Goal: Information Seeking & Learning: Learn about a topic

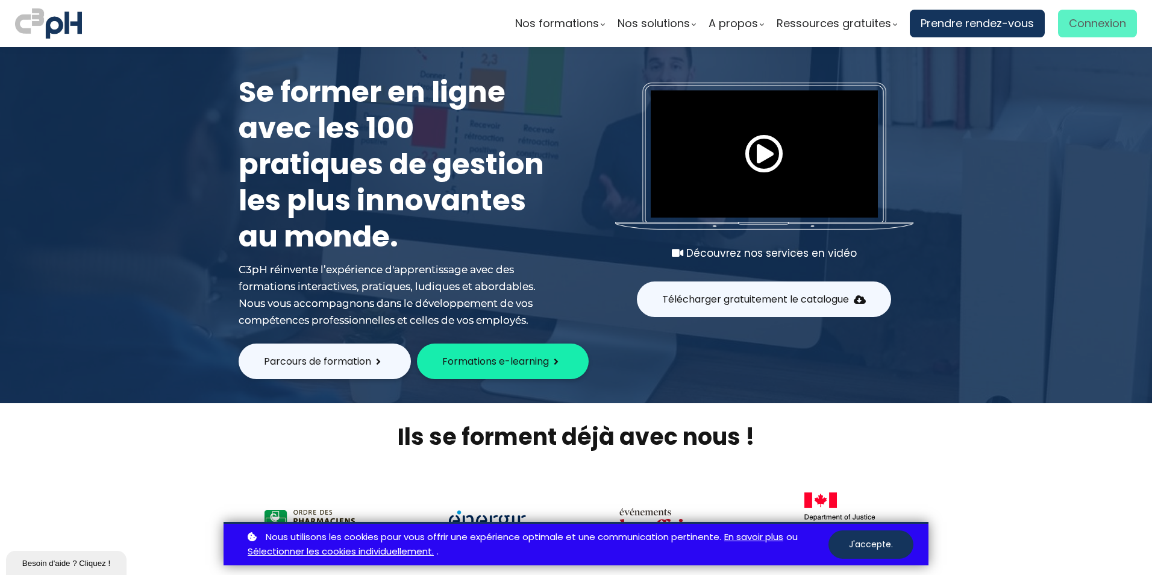
click at [1086, 25] on span "Connexion" at bounding box center [1097, 23] width 57 height 18
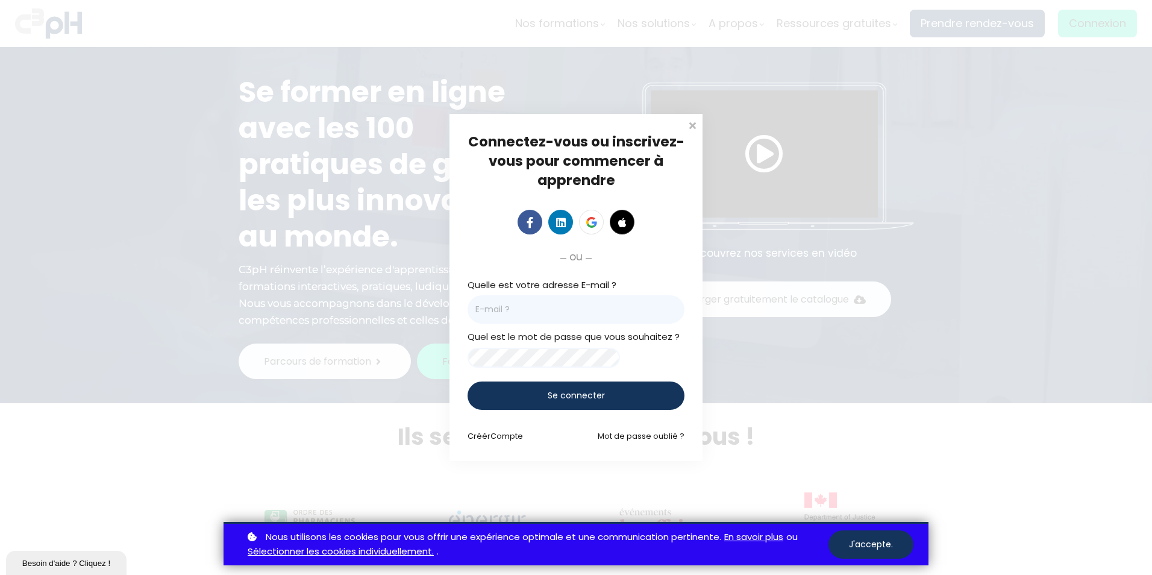
click at [603, 314] on input "email" at bounding box center [576, 309] width 217 height 28
type input "v6xh@et.eurofinsca.com"
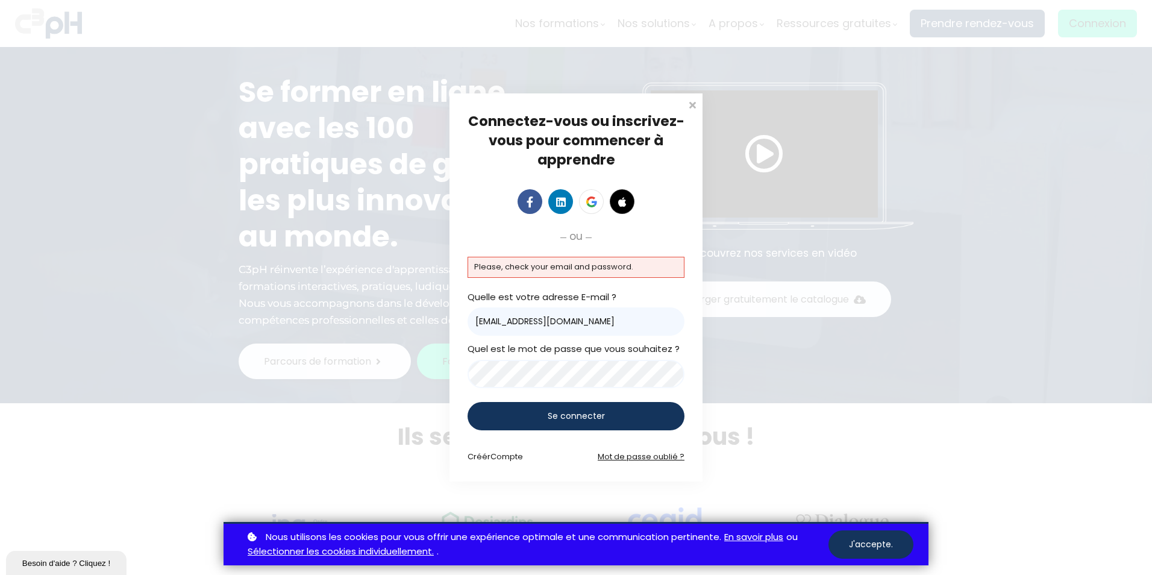
click at [648, 457] on link "Mot de passe oublié ?" at bounding box center [641, 456] width 87 height 11
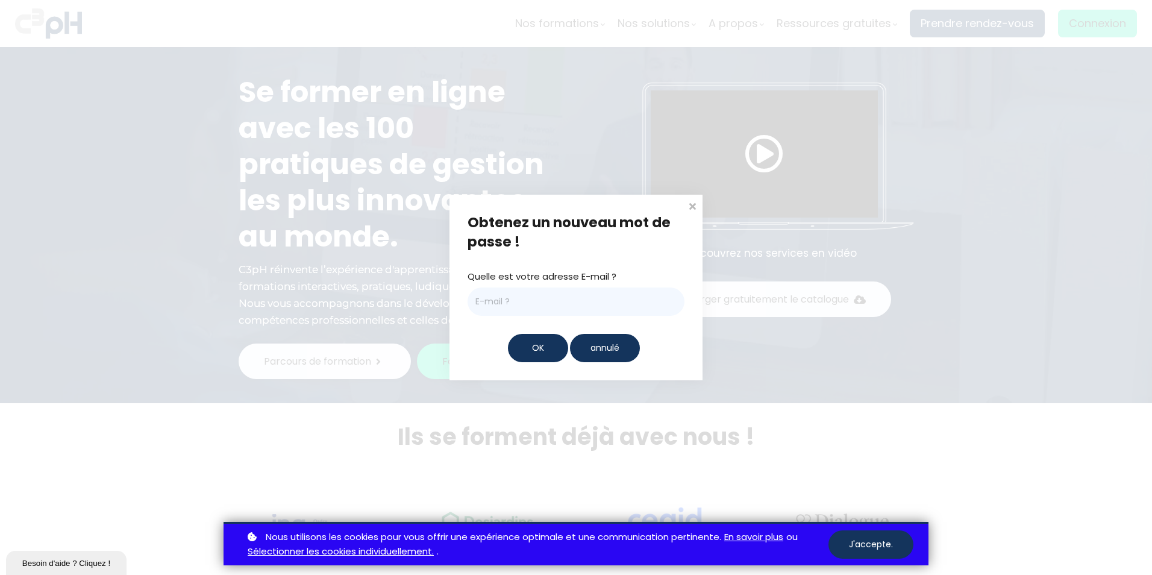
click at [524, 305] on input "email" at bounding box center [576, 301] width 217 height 28
type input "v6xh@et.eurofinsca.com"
click at [520, 350] on div "OK" at bounding box center [538, 348] width 60 height 28
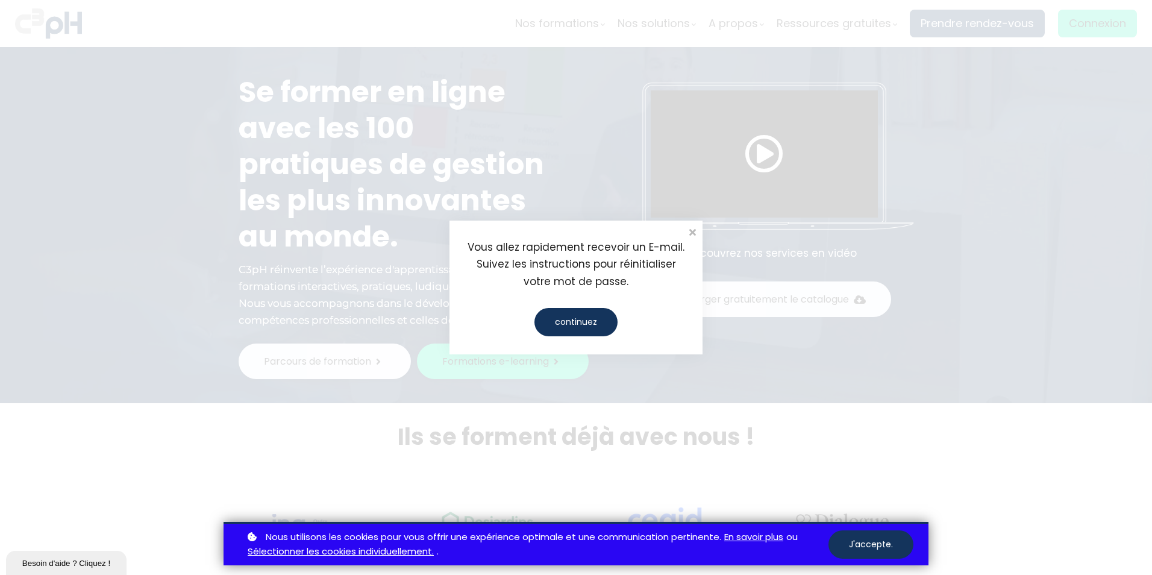
click at [566, 315] on div "continuez" at bounding box center [575, 322] width 83 height 28
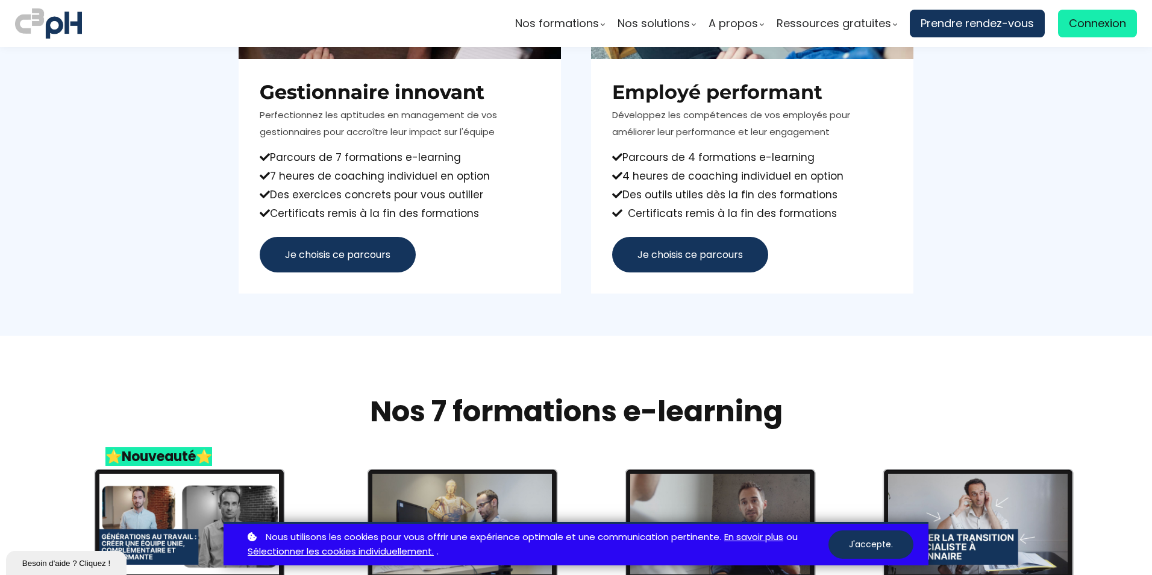
scroll to position [1145, 0]
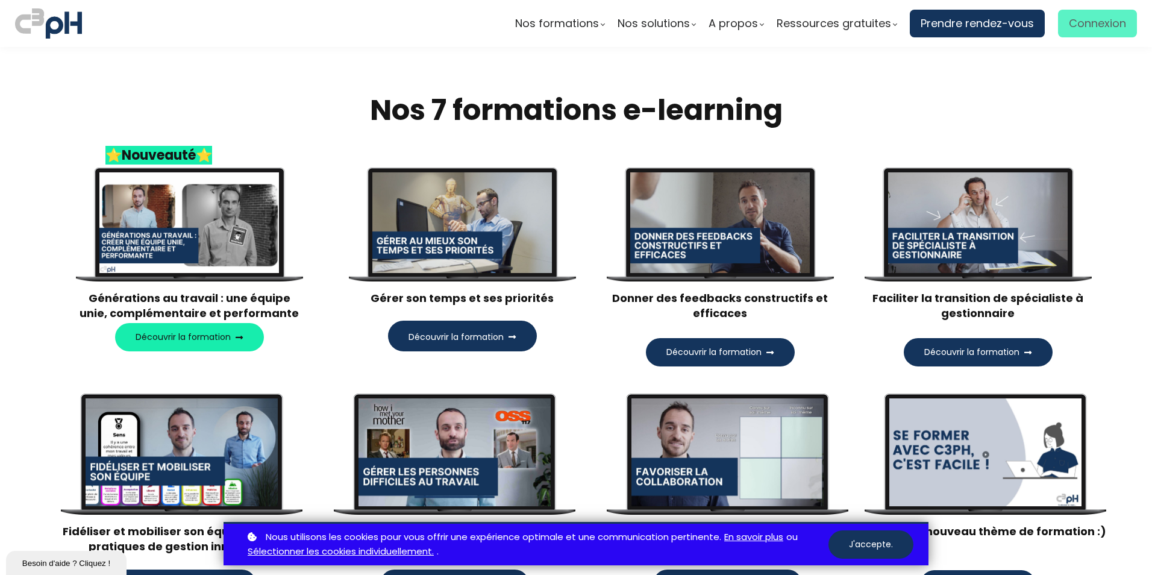
click at [1088, 22] on span "Connexion" at bounding box center [1097, 23] width 57 height 18
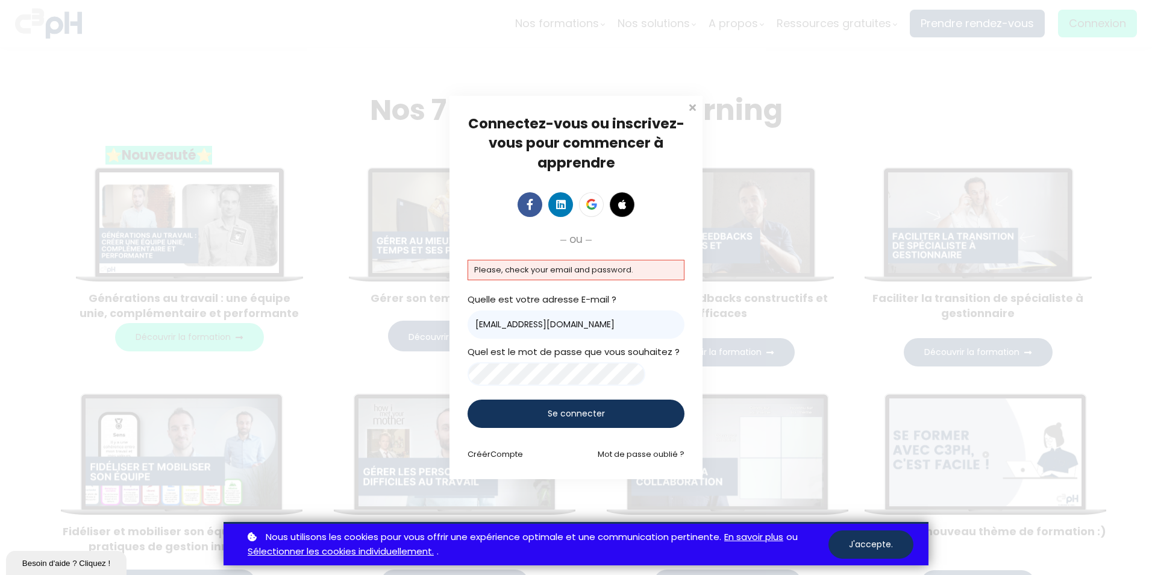
drag, startPoint x: 493, startPoint y: 319, endPoint x: 440, endPoint y: 311, distance: 54.3
click at [440, 311] on div "Connectez-vous ou inscrivez-vous pour commencer à apprendre Connectez-vous pour…" at bounding box center [576, 287] width 1152 height 575
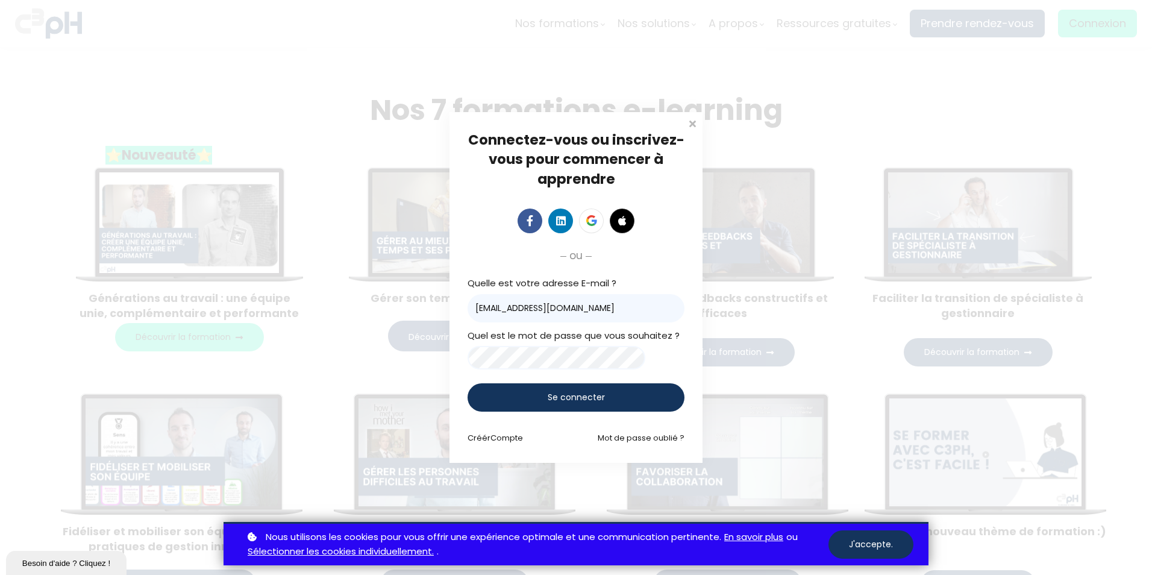
type input "amirreza.kalani@et.eurofinsca.com"
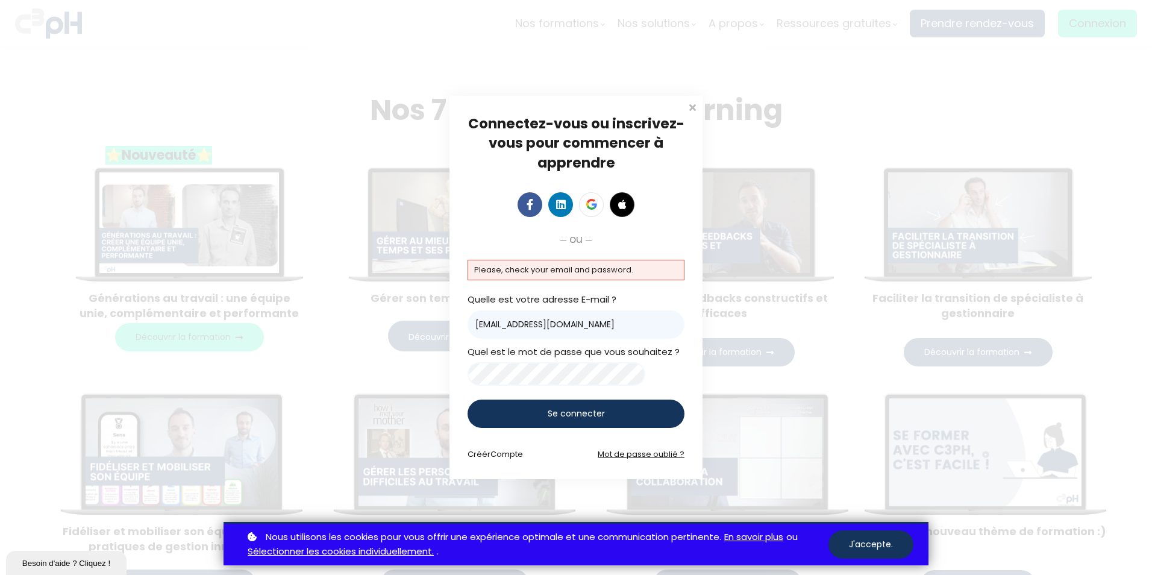
click at [633, 454] on link "Mot de passe oublié ?" at bounding box center [641, 453] width 87 height 11
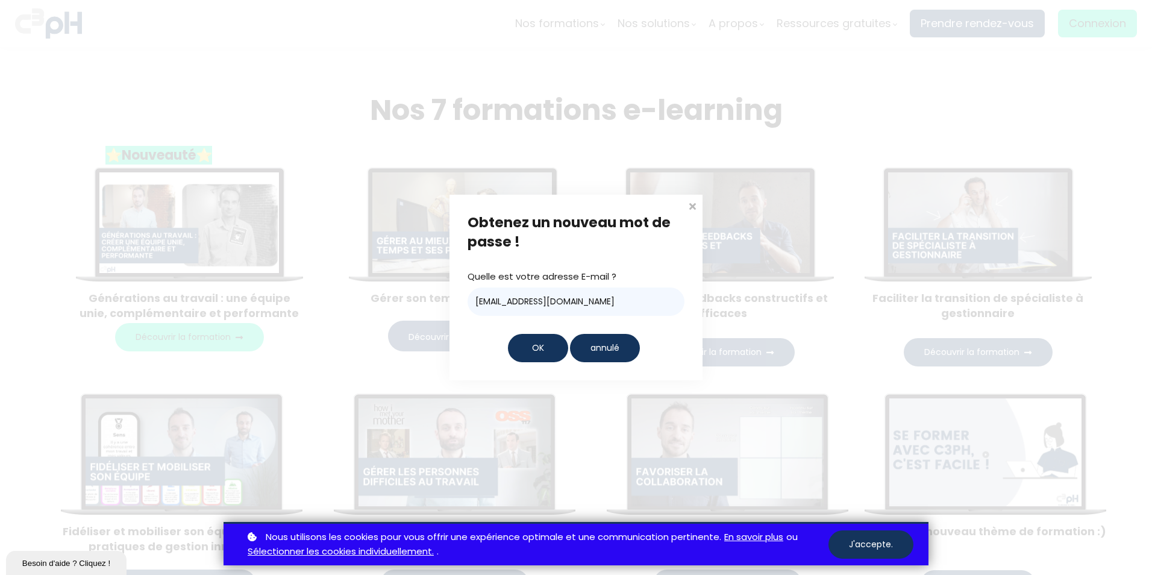
drag, startPoint x: 495, startPoint y: 304, endPoint x: 460, endPoint y: 304, distance: 34.9
click at [461, 304] on div "Obtenez un nouveau mot de passe ! Quelle est votre adresse E-mail ? v6xh@et.eur…" at bounding box center [575, 288] width 253 height 186
type input "amirreza.kalani@et.eurofinsca.com"
click at [529, 345] on div "OK" at bounding box center [538, 348] width 60 height 28
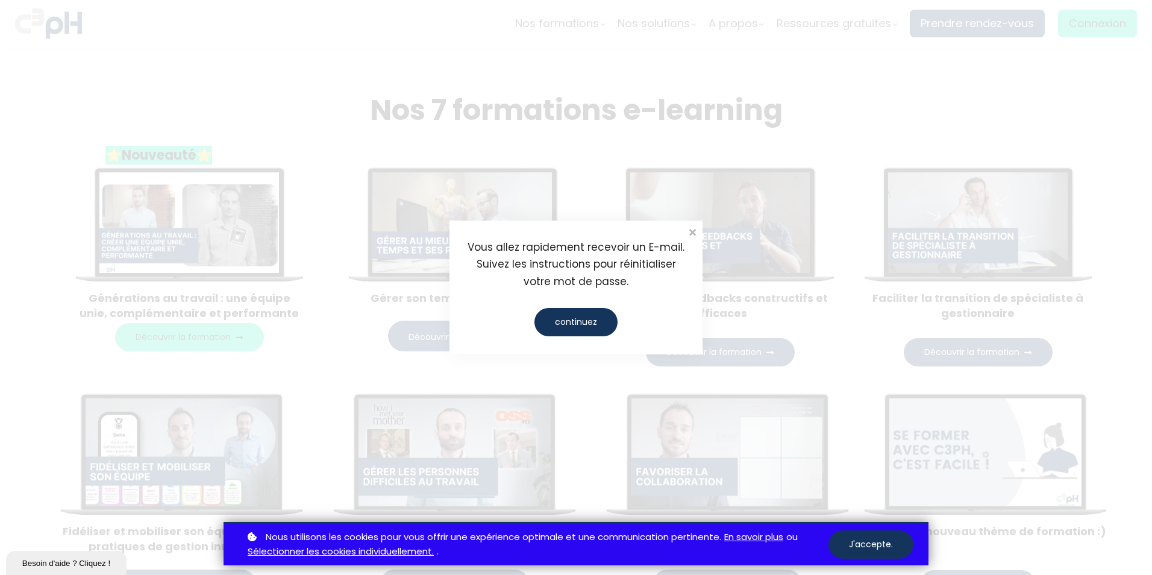
click at [583, 319] on div "continuez" at bounding box center [575, 322] width 83 height 28
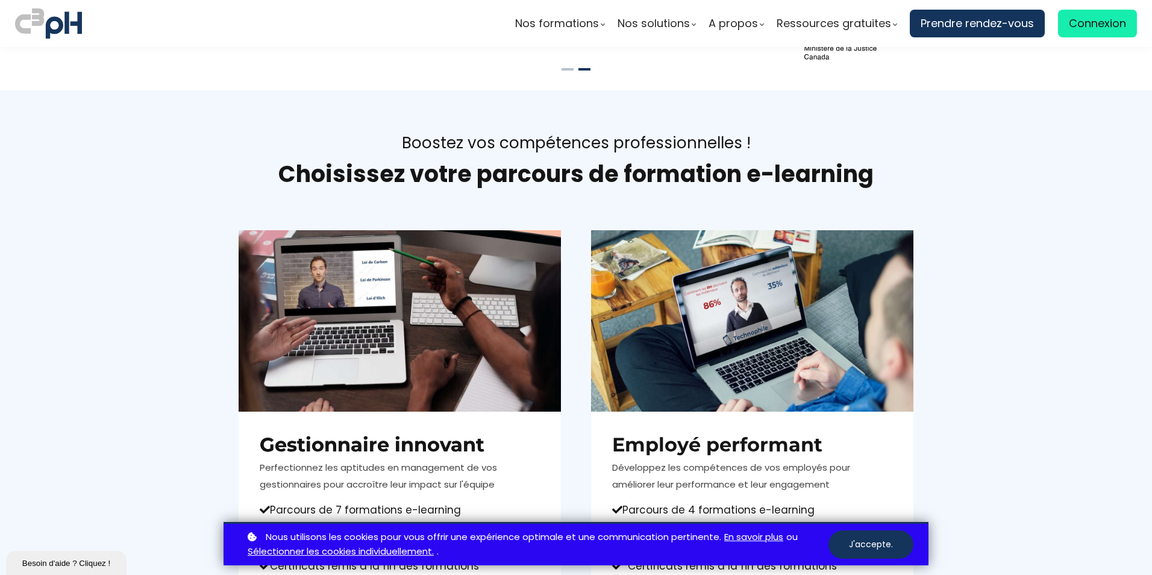
scroll to position [482, 0]
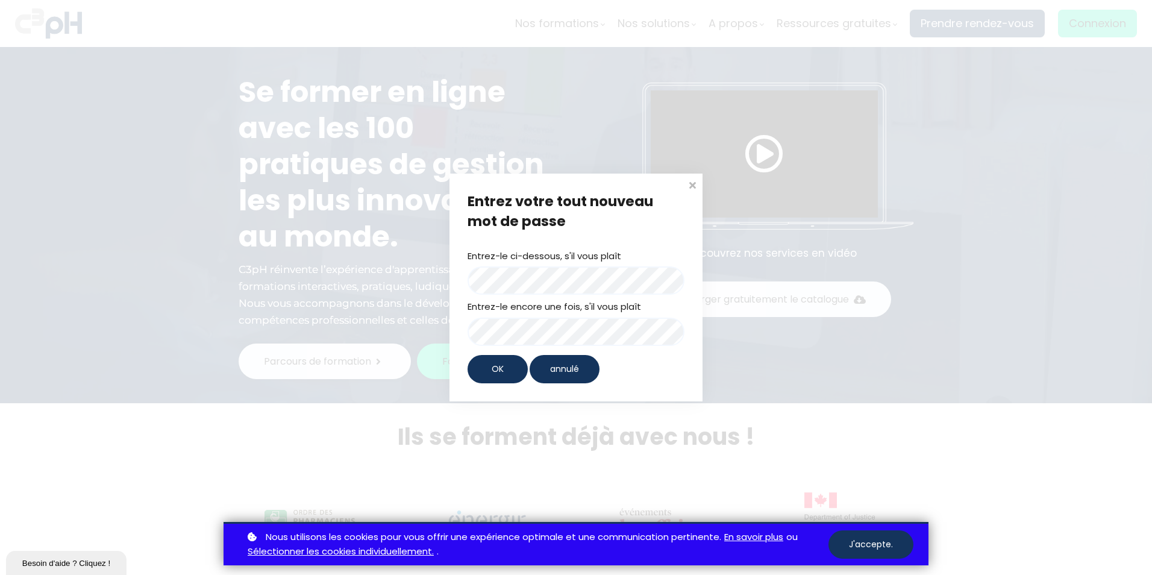
click at [572, 265] on div "Entrez-le ci-dessous, s'il vous plaît Entrez-le encore une fois, s'il vous plaît" at bounding box center [576, 297] width 217 height 97
click at [505, 360] on div "OK" at bounding box center [498, 369] width 60 height 28
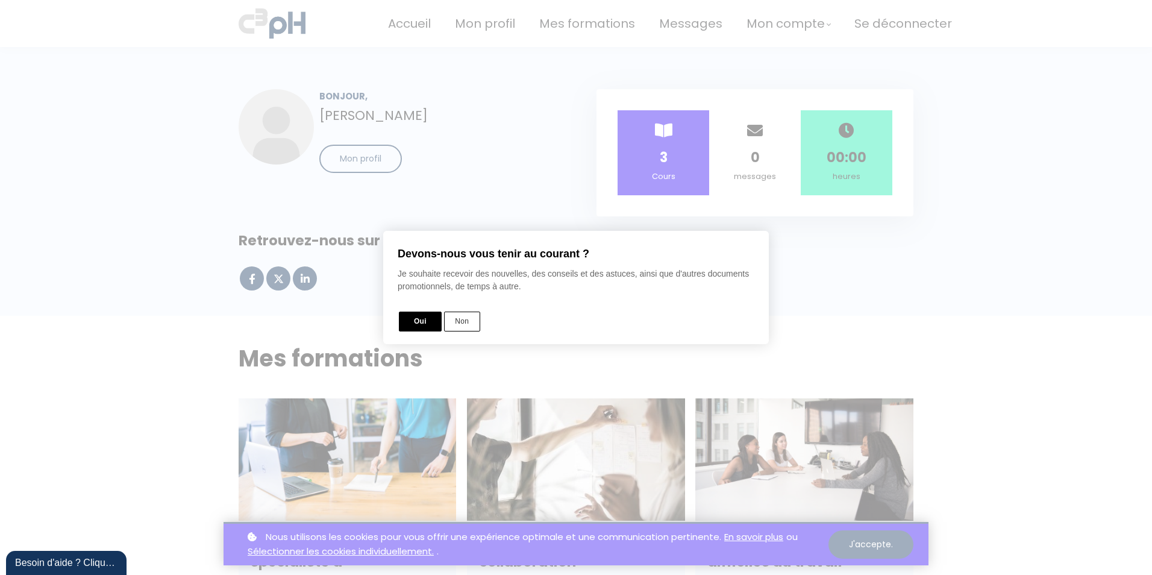
click at [475, 327] on button "Non" at bounding box center [462, 321] width 36 height 20
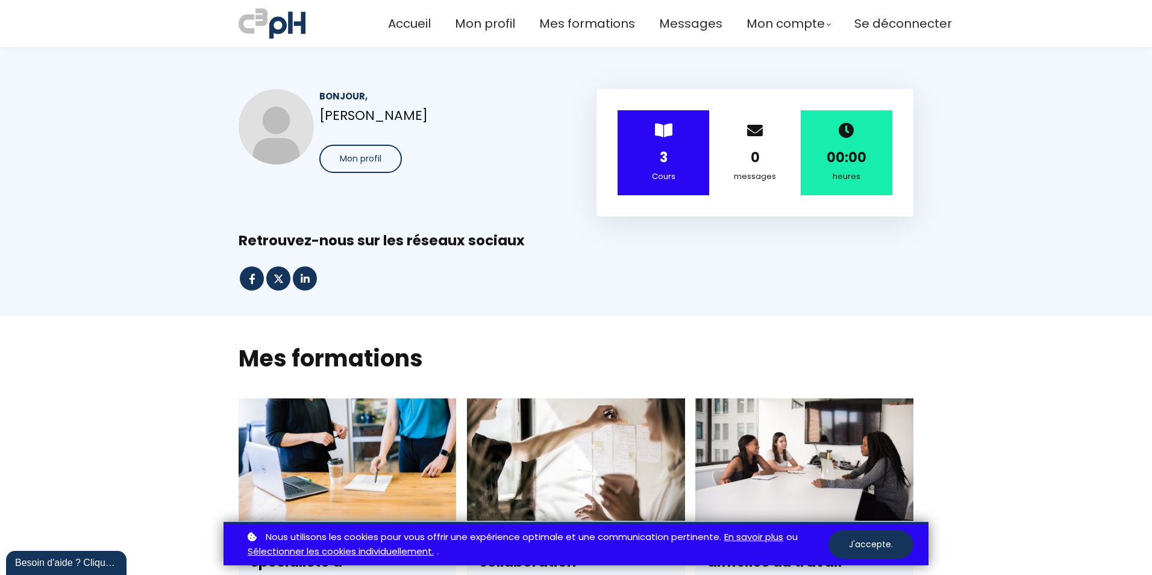
click at [662, 156] on strong "3" at bounding box center [664, 157] width 8 height 19
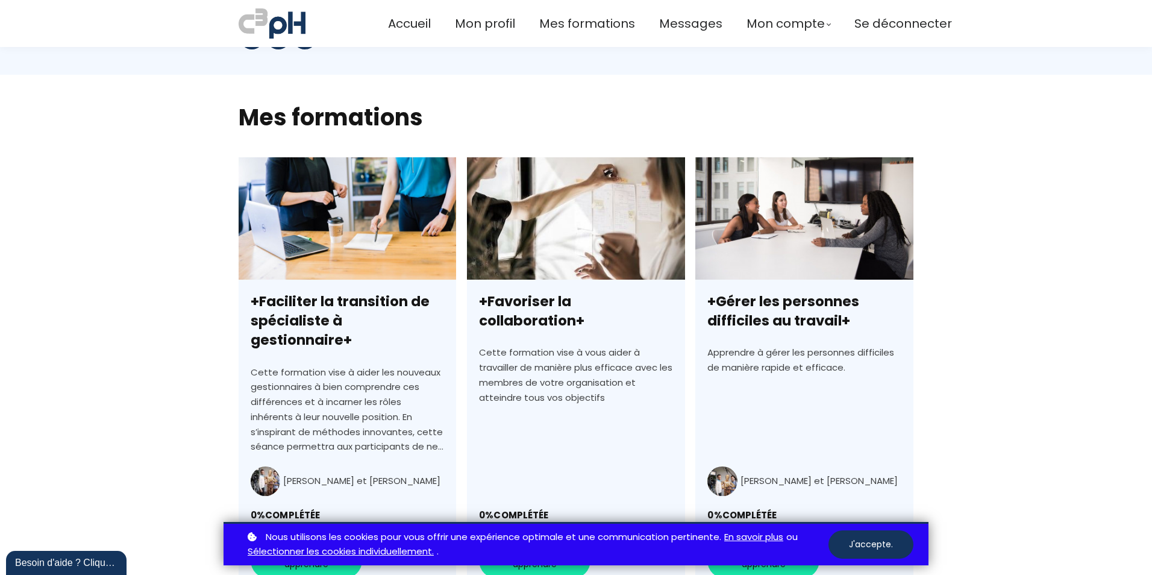
scroll to position [301, 0]
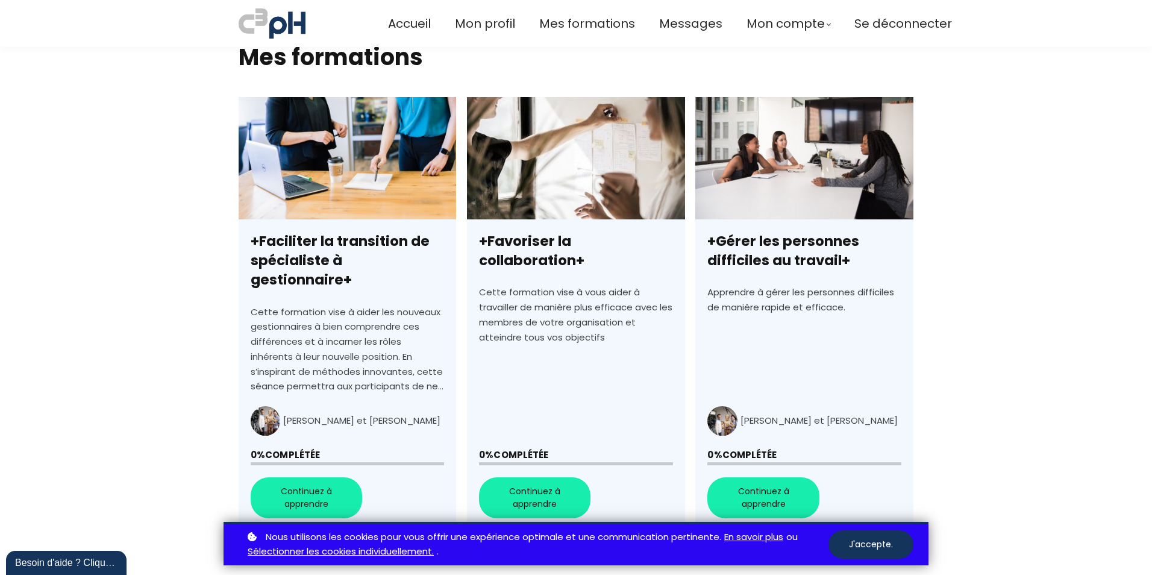
click at [322, 469] on link "+Faciliter la transition de spécialiste à gestionnaire+" at bounding box center [348, 313] width 218 height 433
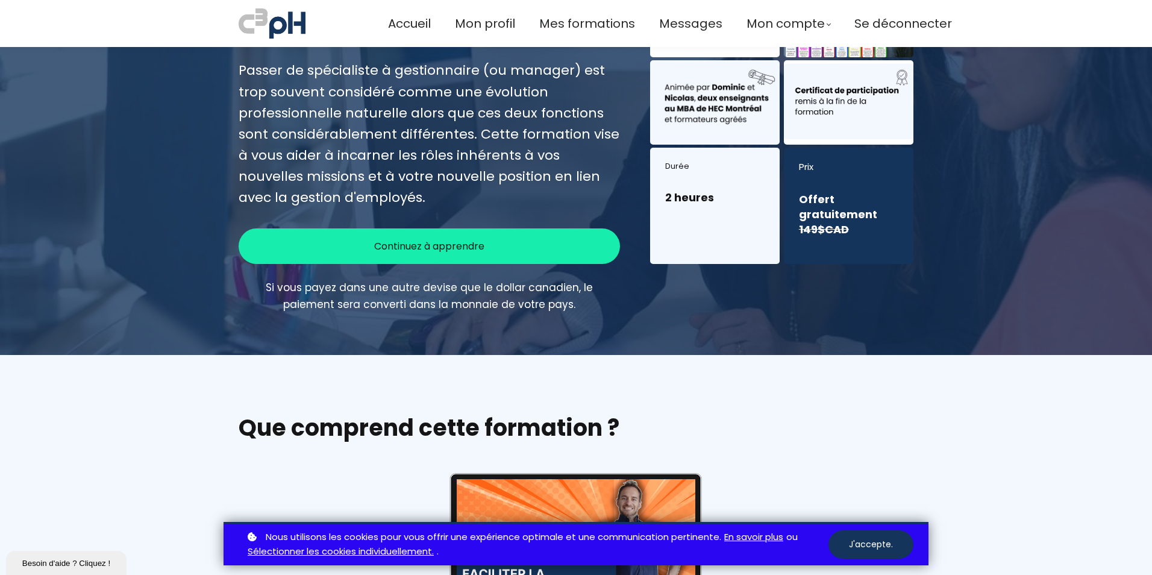
scroll to position [181, 0]
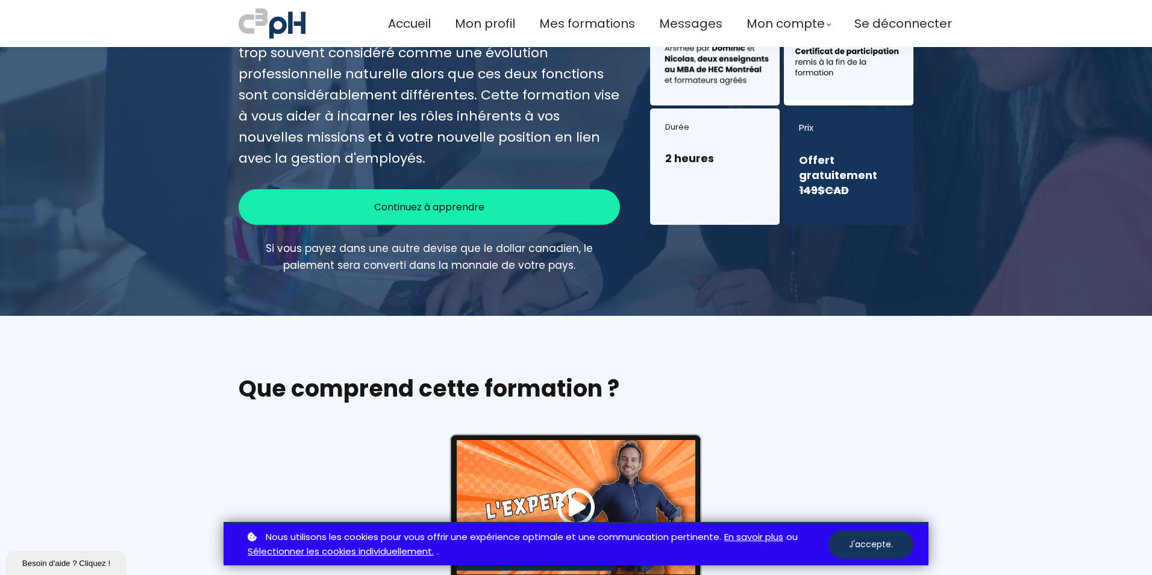
click at [471, 213] on span "Continuez à apprendre" at bounding box center [429, 206] width 110 height 15
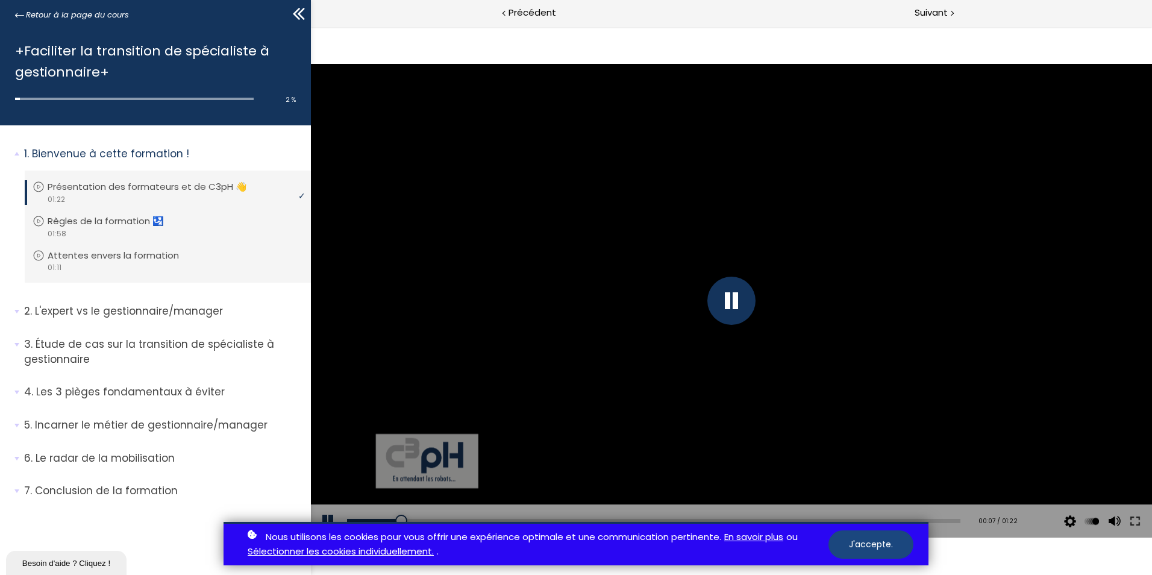
click at [881, 548] on button "J'accepte." at bounding box center [870, 544] width 85 height 28
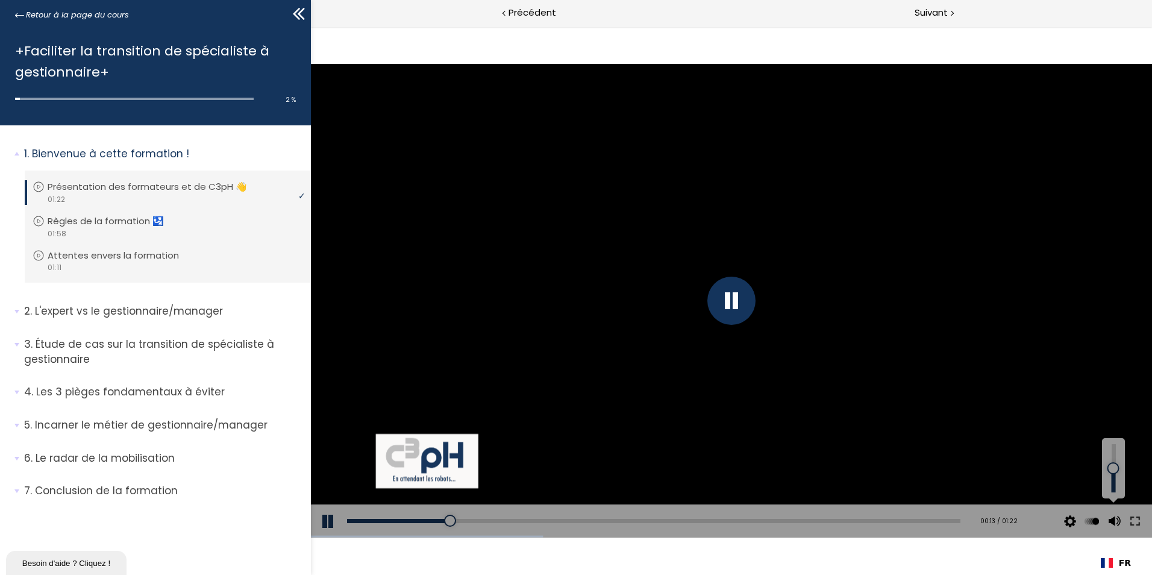
click at [1112, 450] on div at bounding box center [1114, 468] width 16 height 48
drag, startPoint x: 1112, startPoint y: 450, endPoint x: 1112, endPoint y: 457, distance: 6.6
click at [1113, 452] on div at bounding box center [1113, 452] width 0 height 0
drag, startPoint x: 1112, startPoint y: 451, endPoint x: 1114, endPoint y: 439, distance: 12.2
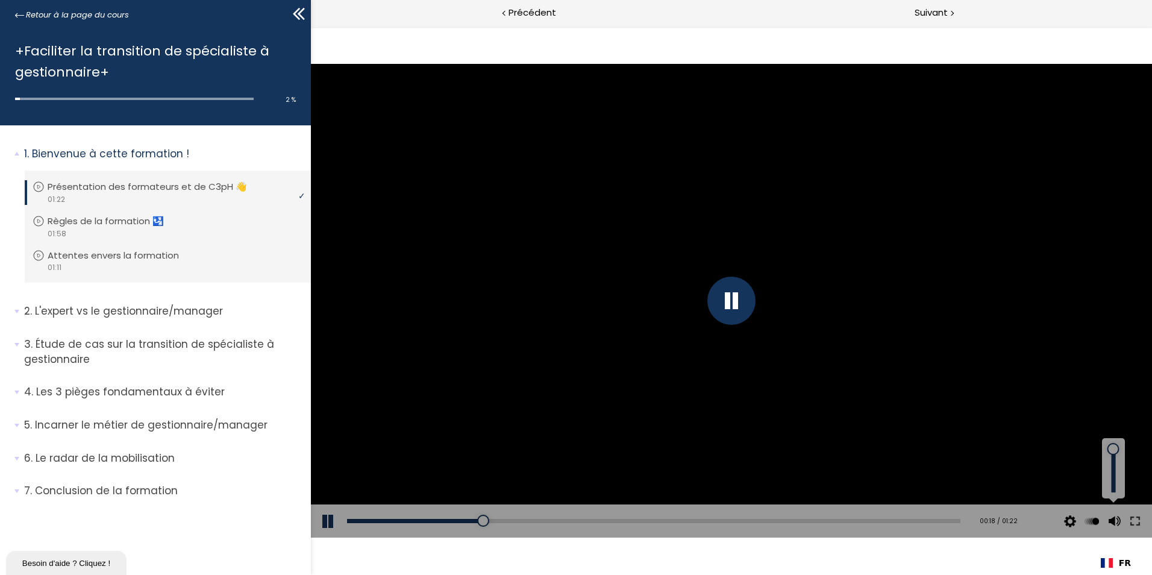
click at [1113, 449] on div at bounding box center [1113, 449] width 0 height 0
click at [929, 520] on div "01:19" at bounding box center [653, 521] width 613 height 4
click at [111, 225] on p "Règles de la formation 🛂" at bounding box center [118, 220] width 134 height 13
click at [98, 214] on p "Règles de la formation 🛂" at bounding box center [118, 220] width 134 height 13
click at [882, 520] on div "01:45" at bounding box center [653, 521] width 613 height 4
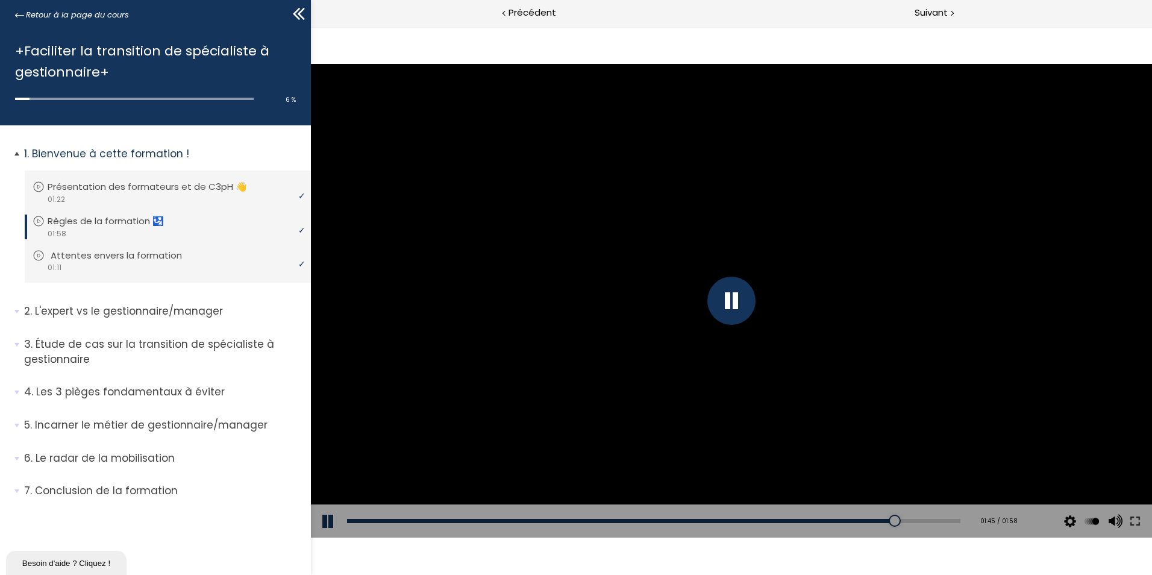
click at [108, 254] on p "Attentes envers la formation" at bounding box center [125, 255] width 149 height 13
click at [1095, 408] on span "1.5" at bounding box center [1091, 411] width 11 height 11
click at [311, 27] on input "x 1.5" at bounding box center [311, 27] width 0 height 0
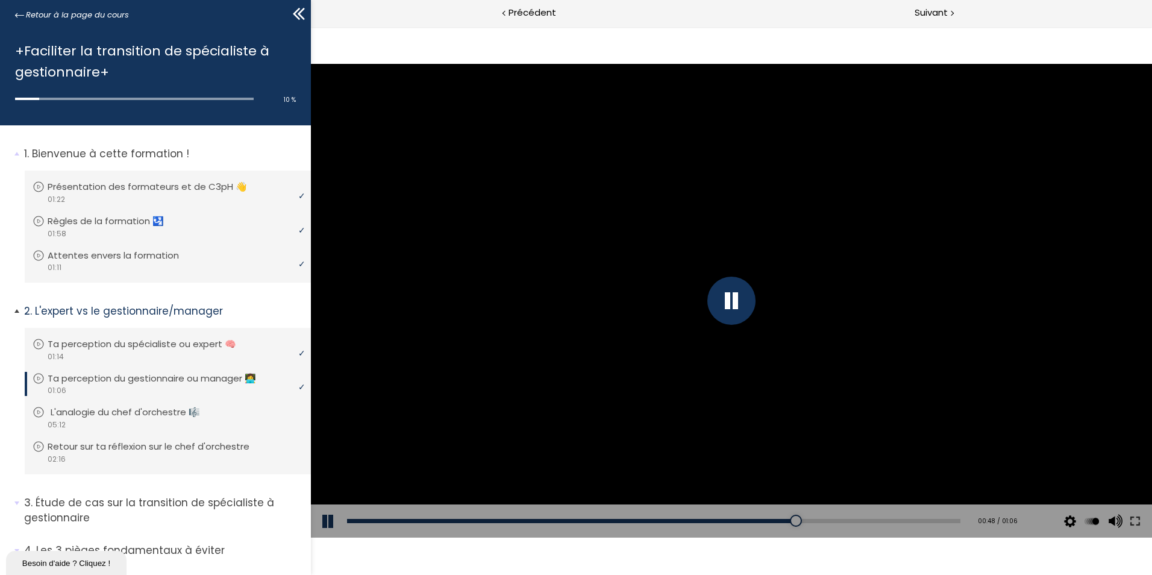
click at [187, 419] on p "L'analogie du chef d'orchestre 🎼" at bounding box center [134, 411] width 167 height 13
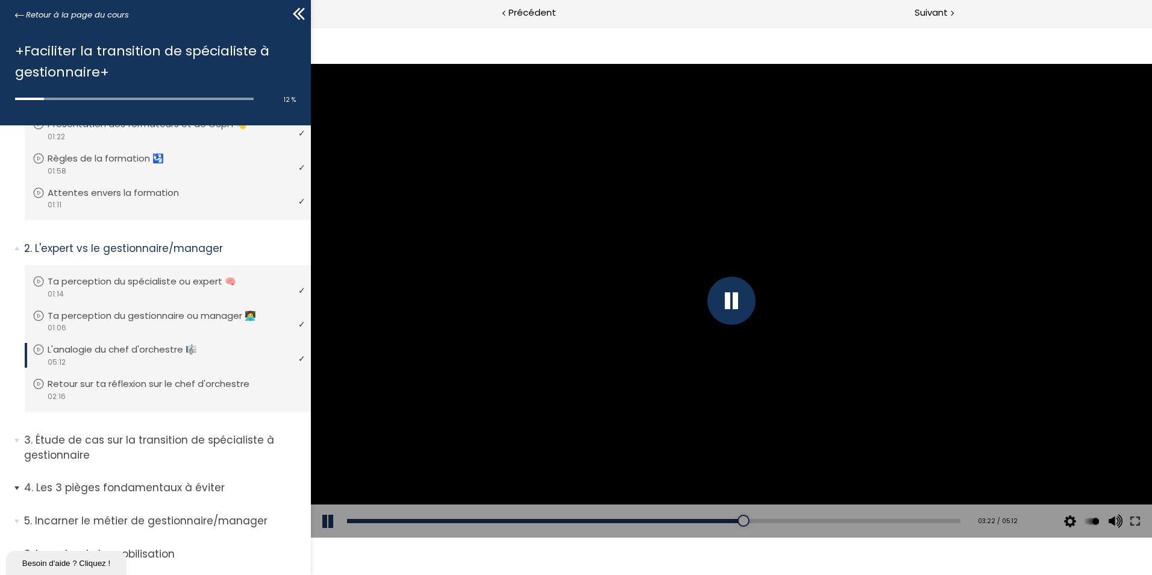
scroll to position [130, 0]
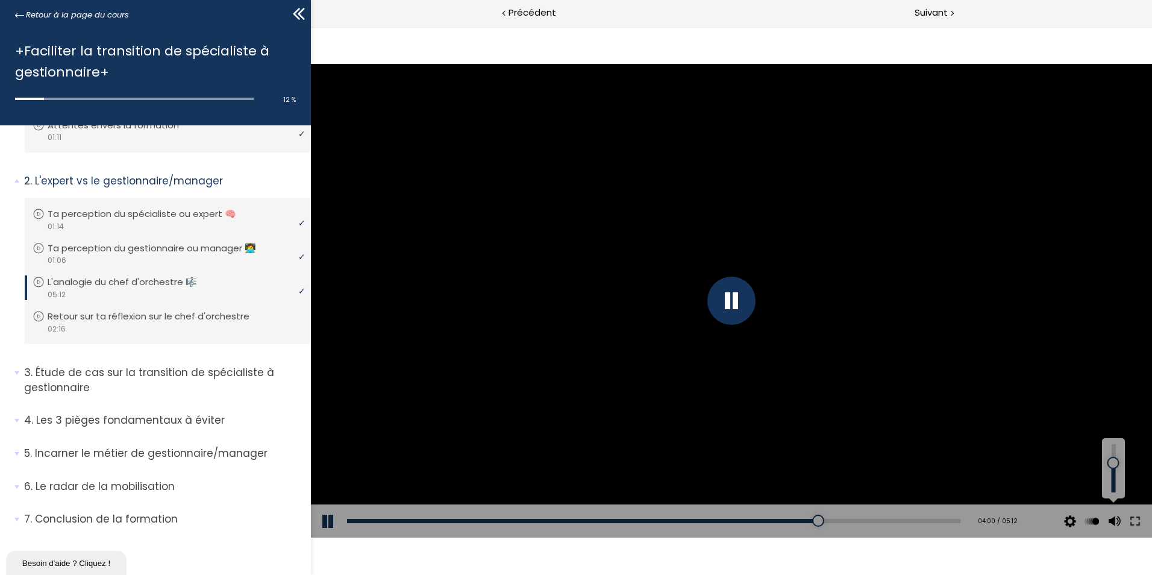
click at [1112, 463] on div at bounding box center [1114, 468] width 16 height 48
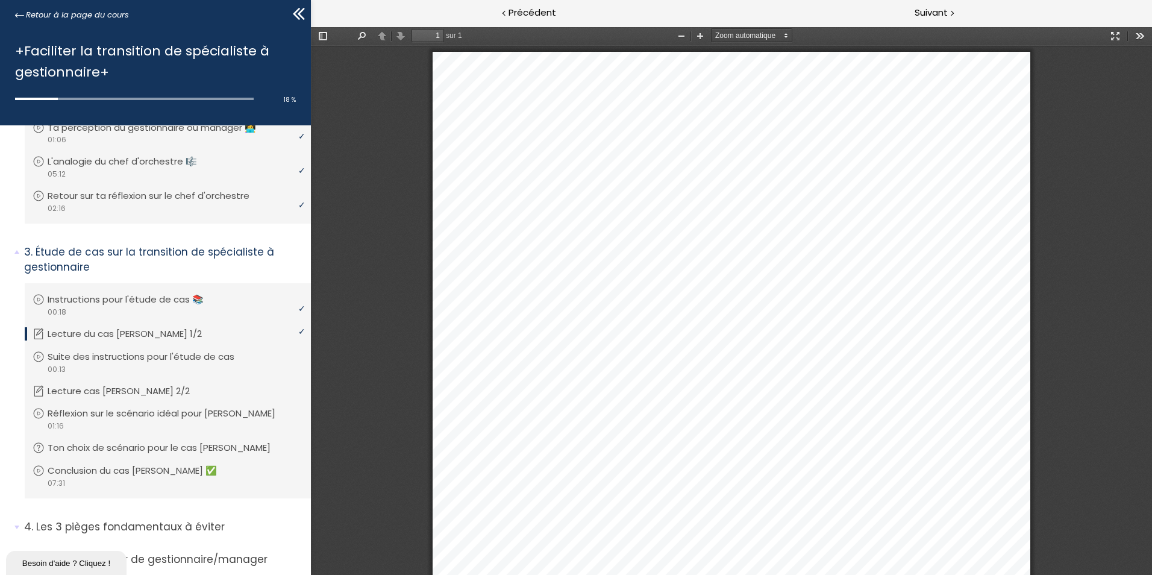
scroll to position [328, 0]
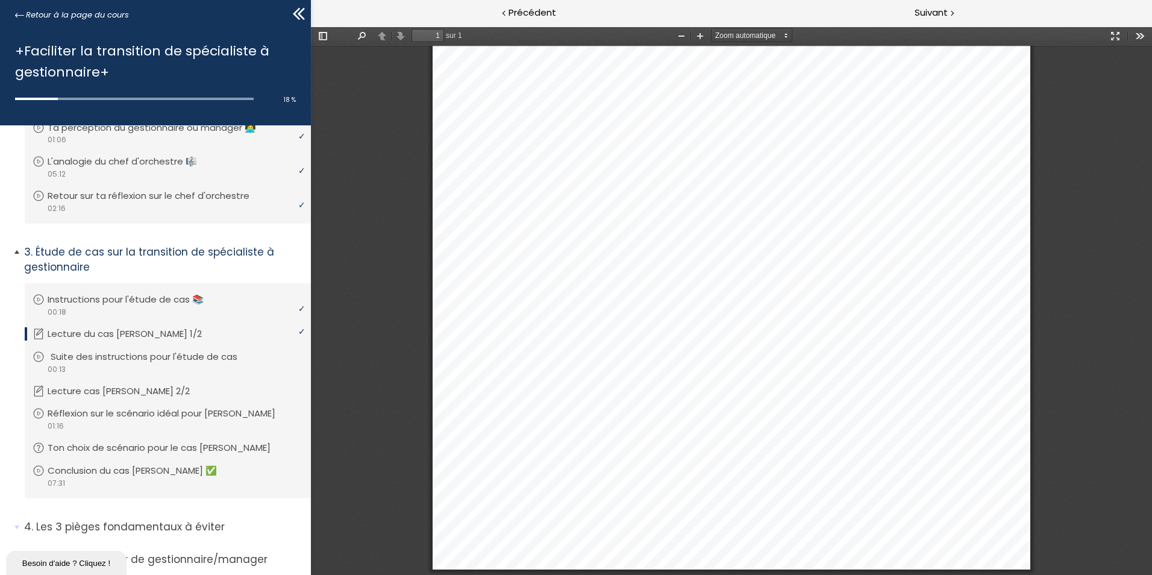
click at [148, 360] on p "Suite des instructions pour l'étude de cas" at bounding box center [153, 356] width 205 height 13
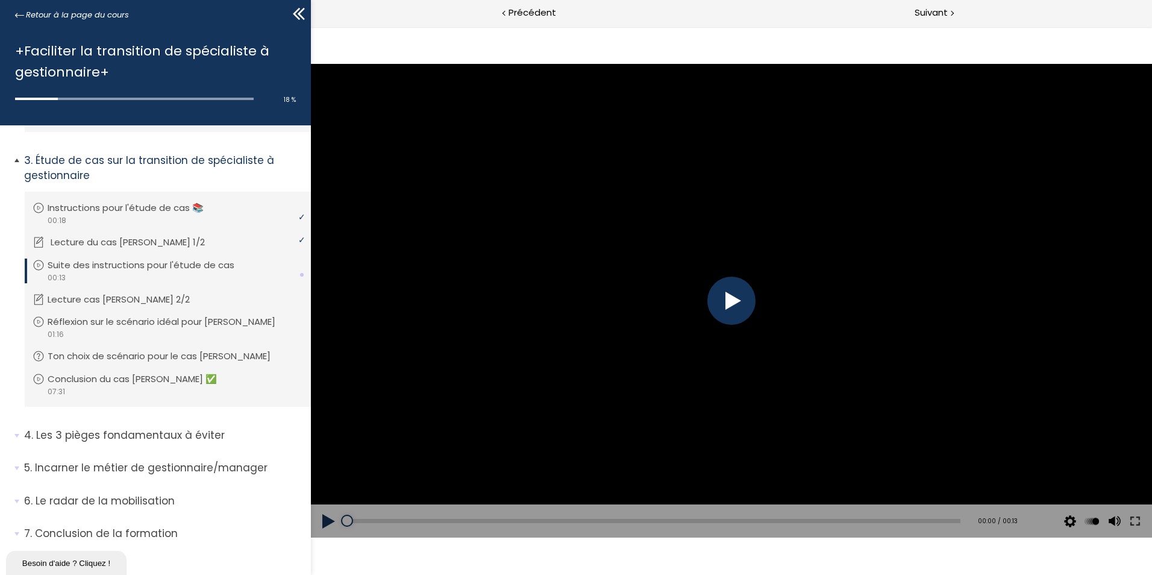
scroll to position [357, 0]
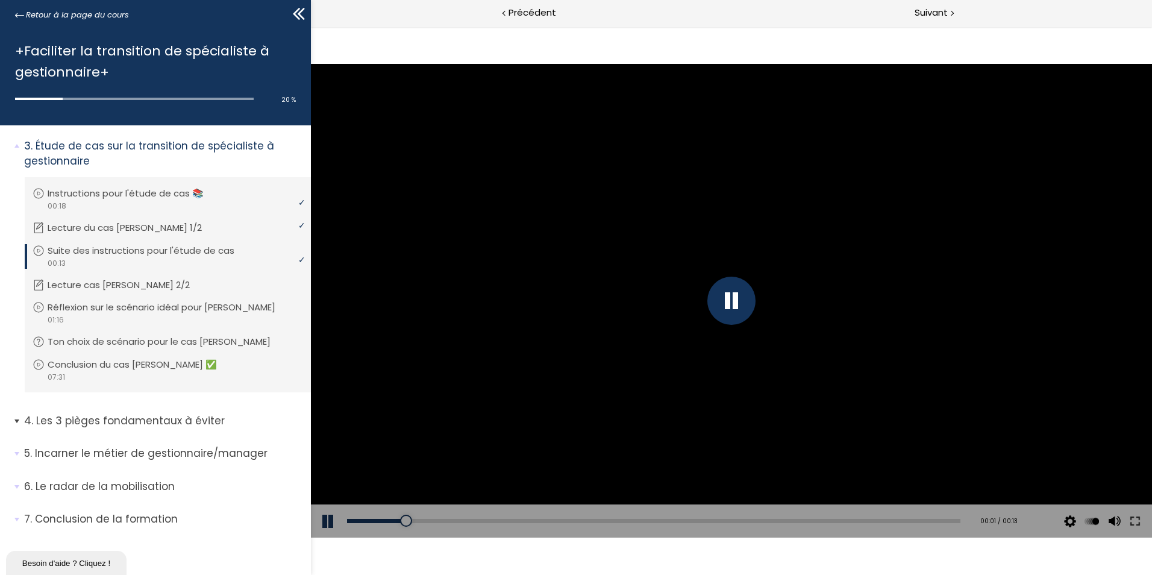
click at [13, 423] on li "4. Les 3 pièges fondamentaux à éviter Vous devez avoir terminé l'unité (Présent…" at bounding box center [155, 425] width 311 height 42
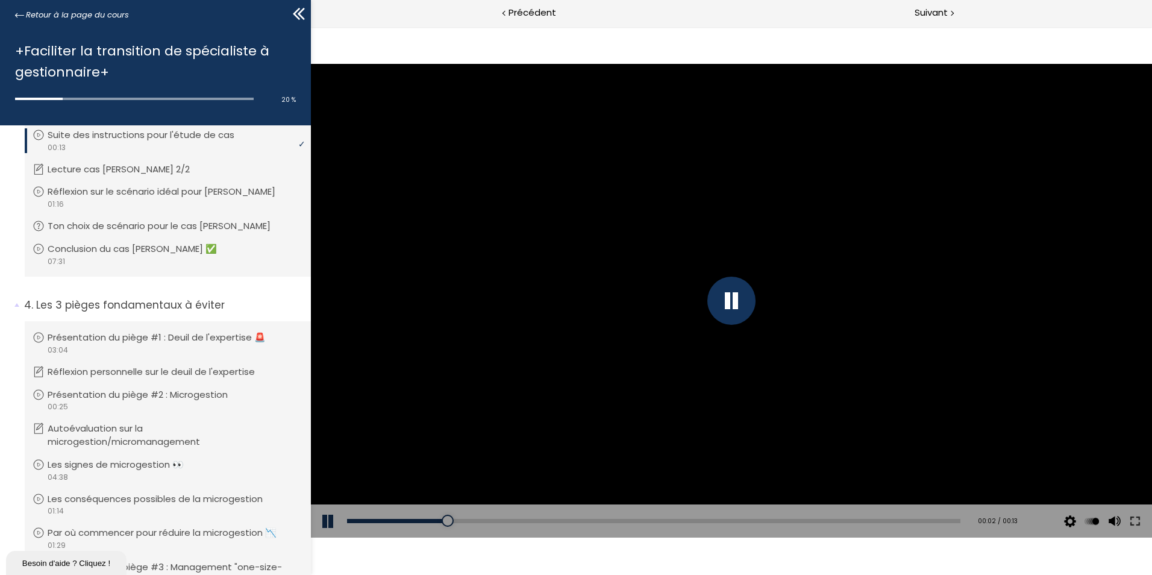
scroll to position [477, 0]
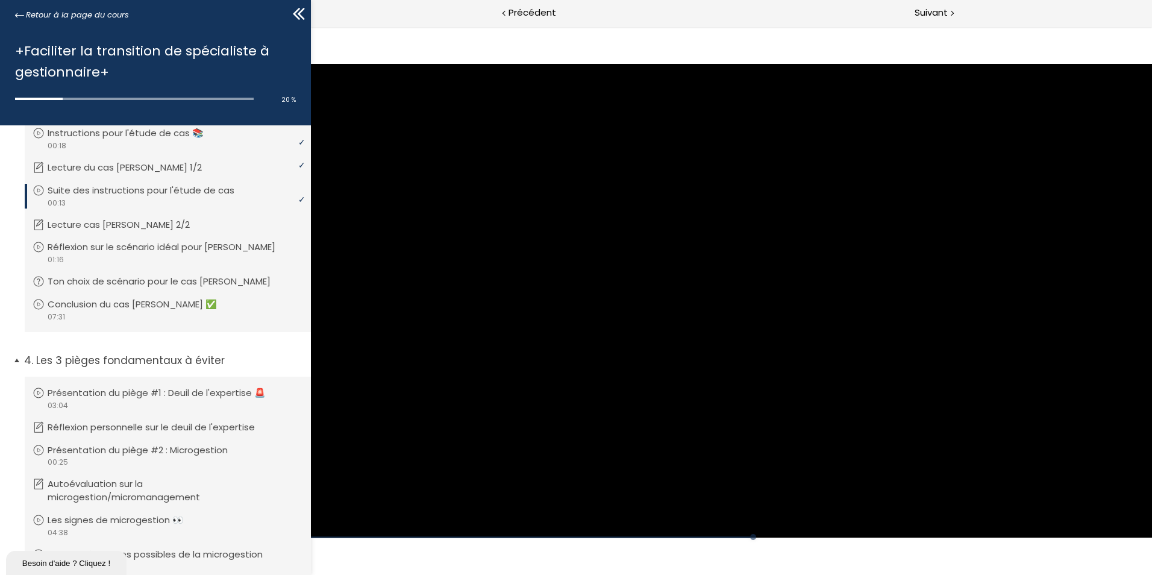
click at [20, 361] on span "4. Les 3 pièges fondamentaux à éviter" at bounding box center [163, 365] width 296 height 24
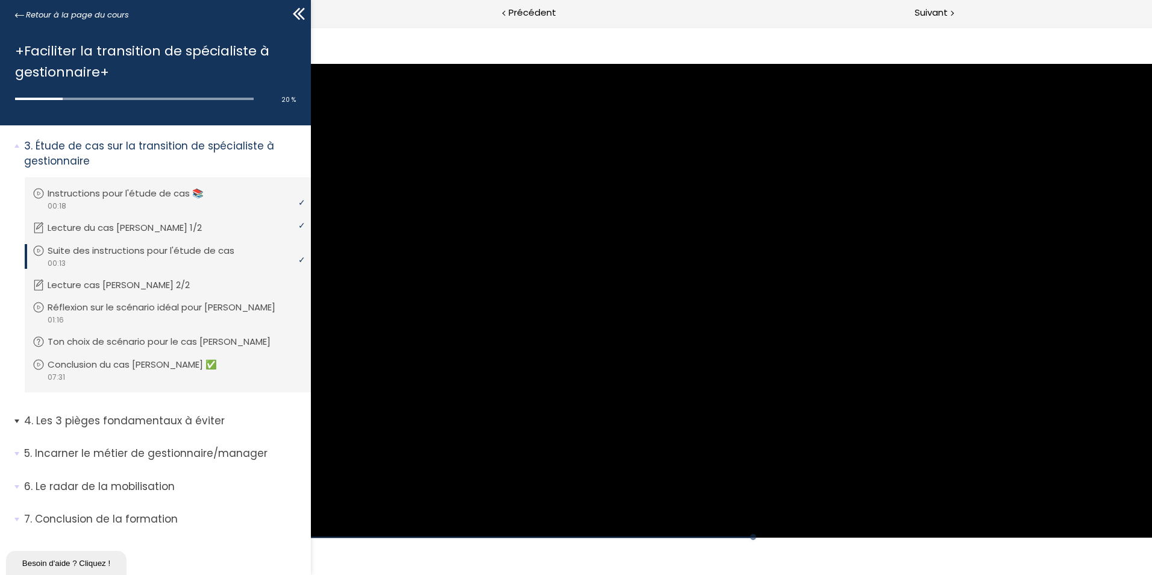
scroll to position [357, 0]
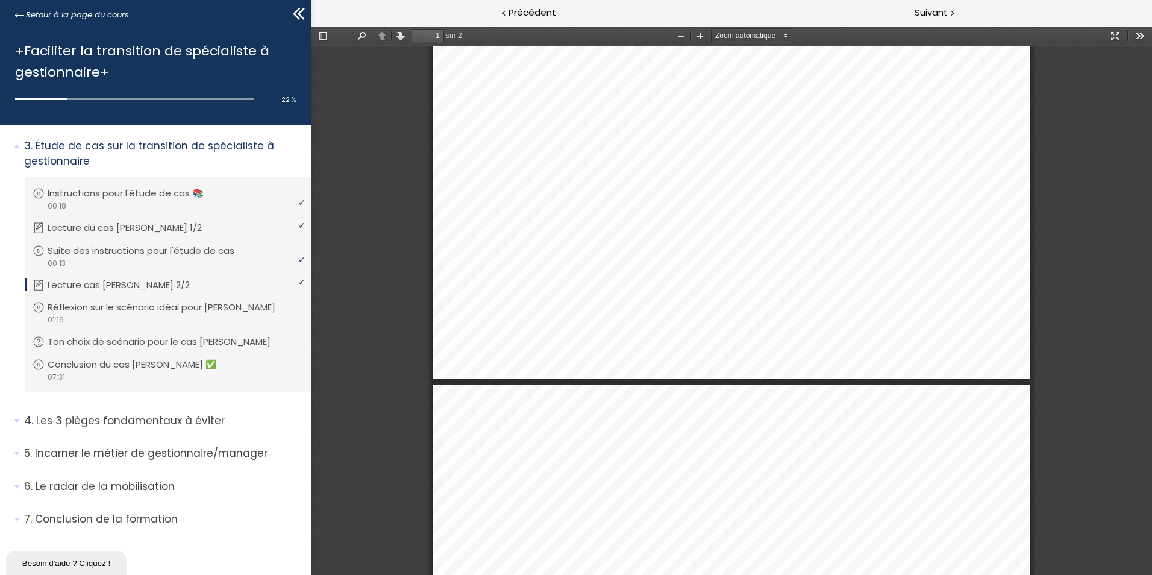
type input "2"
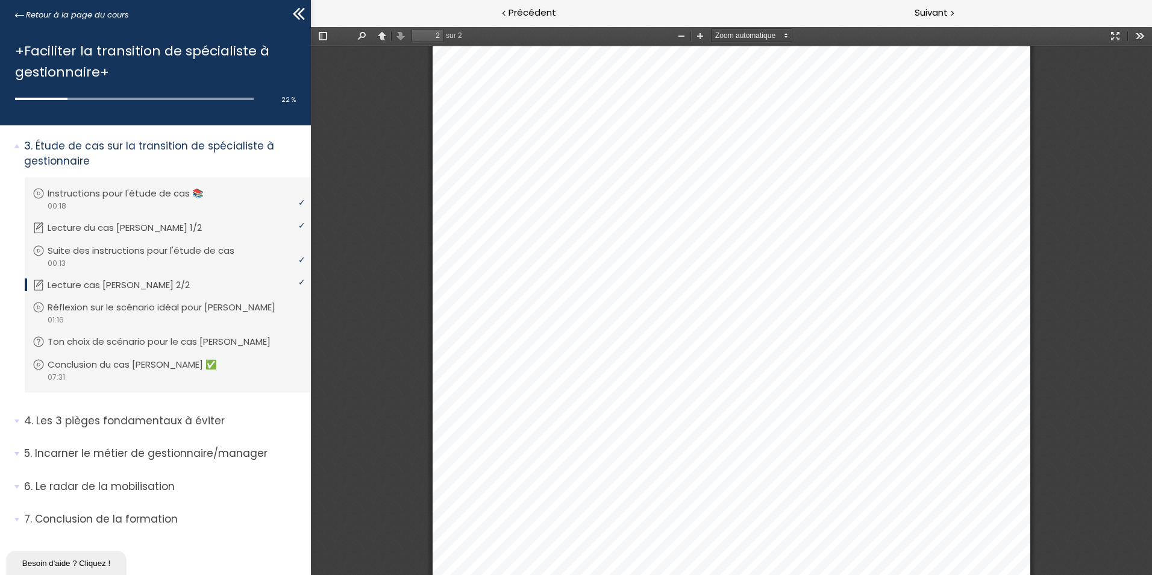
scroll to position [1180, 0]
click at [135, 315] on div "video 01:16" at bounding box center [167, 319] width 268 height 11
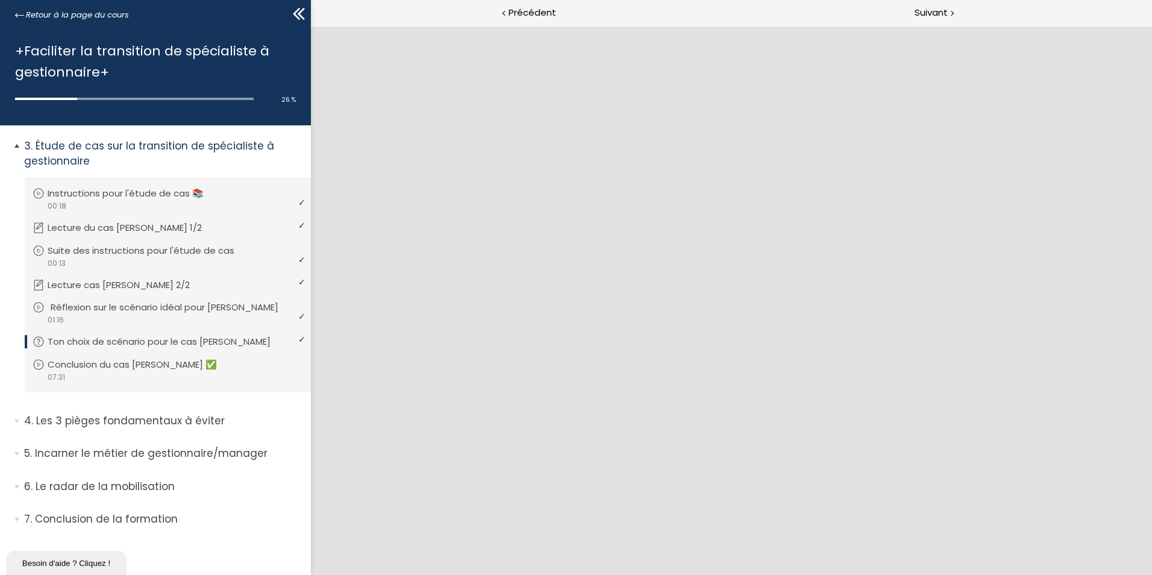
click at [151, 319] on div "video 01:16" at bounding box center [167, 319] width 268 height 11
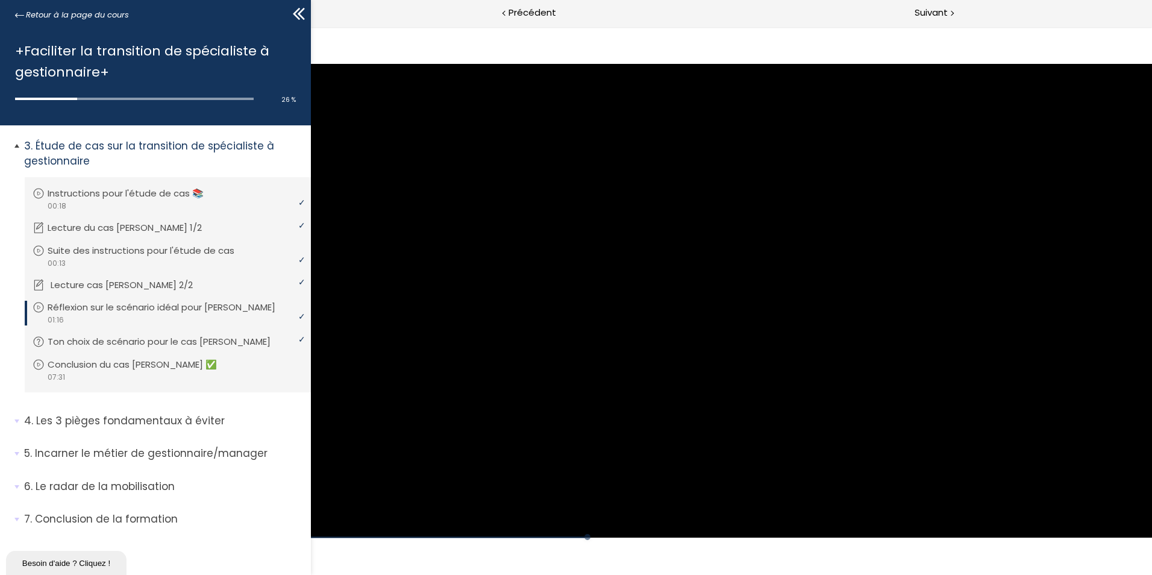
click at [163, 286] on link "Lecture cas [PERSON_NAME] 2/2" at bounding box center [167, 284] width 268 height 13
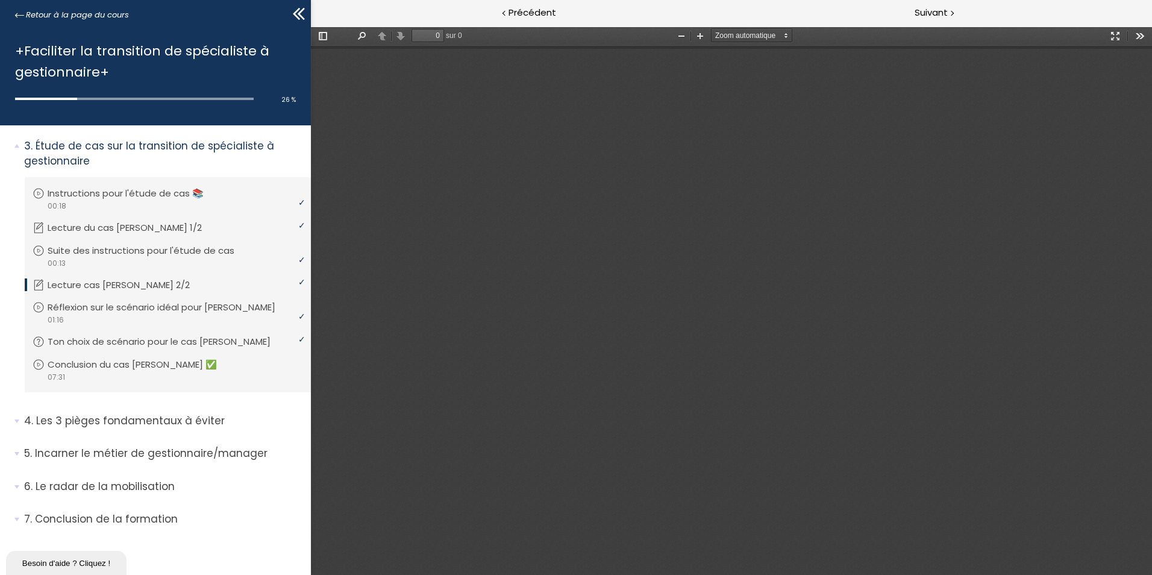
type input "2"
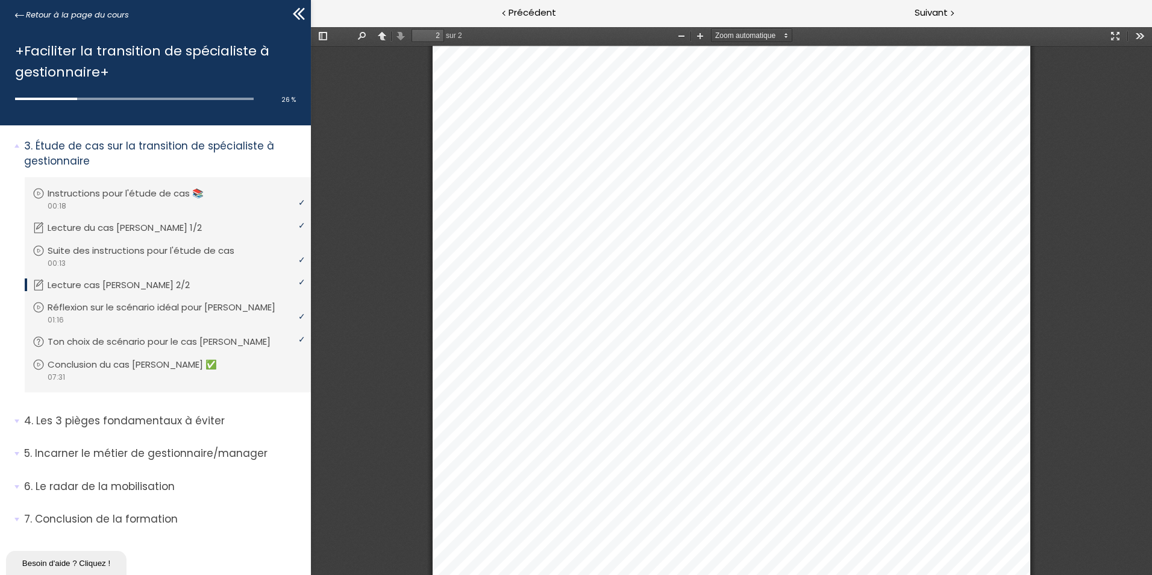
scroll to position [1059, 0]
click at [145, 372] on div "video 07:31" at bounding box center [167, 376] width 268 height 11
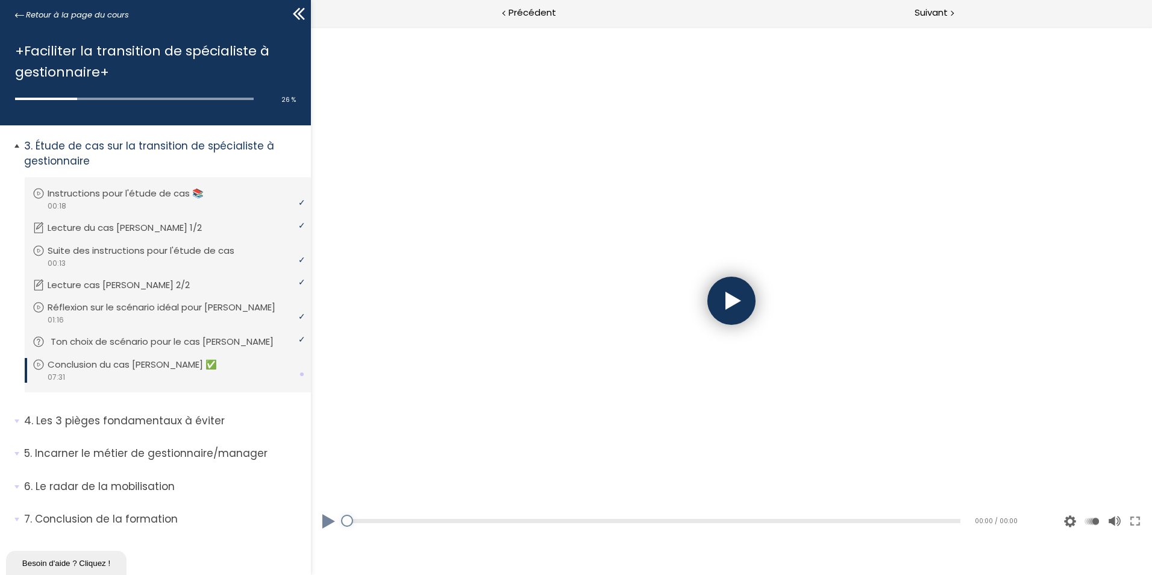
click at [172, 343] on p "Ton choix de scénario pour le cas [PERSON_NAME]" at bounding box center [171, 341] width 241 height 13
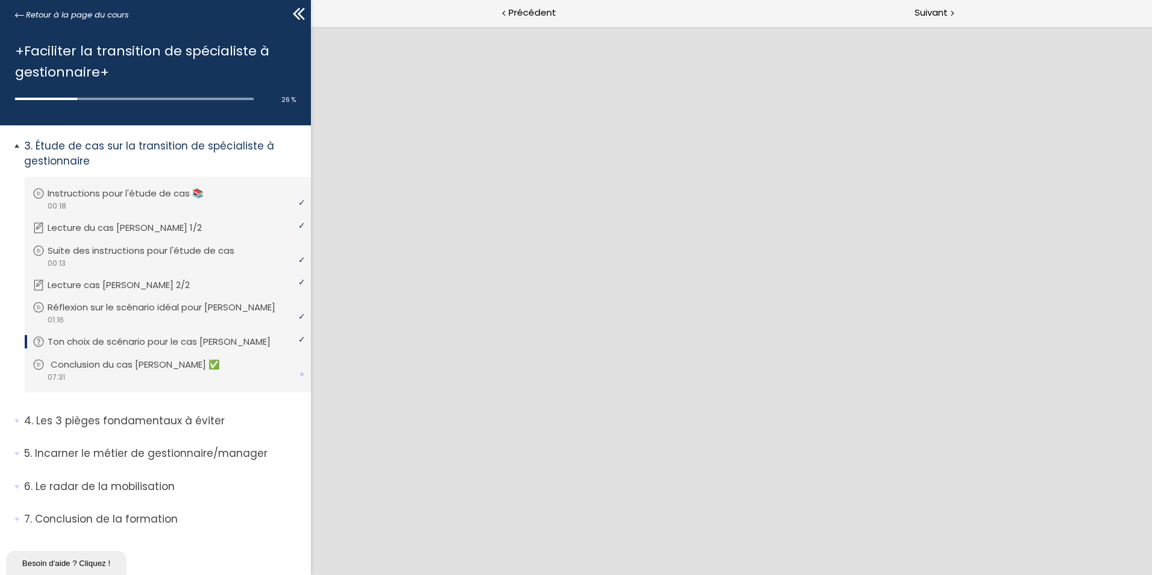
click at [162, 374] on div "video 07:31" at bounding box center [167, 376] width 268 height 11
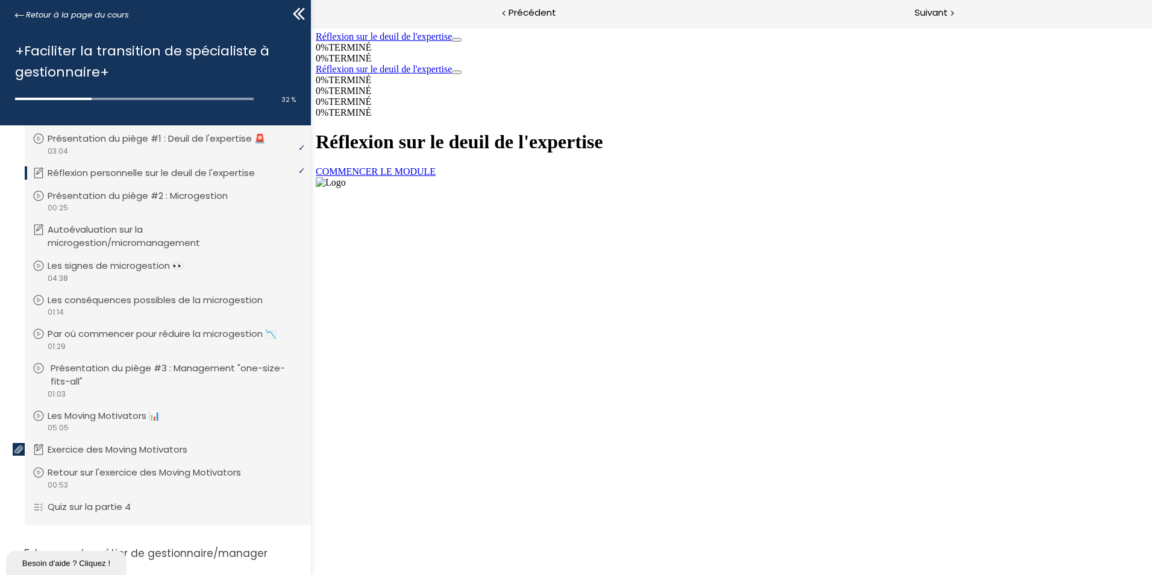
scroll to position [537, 0]
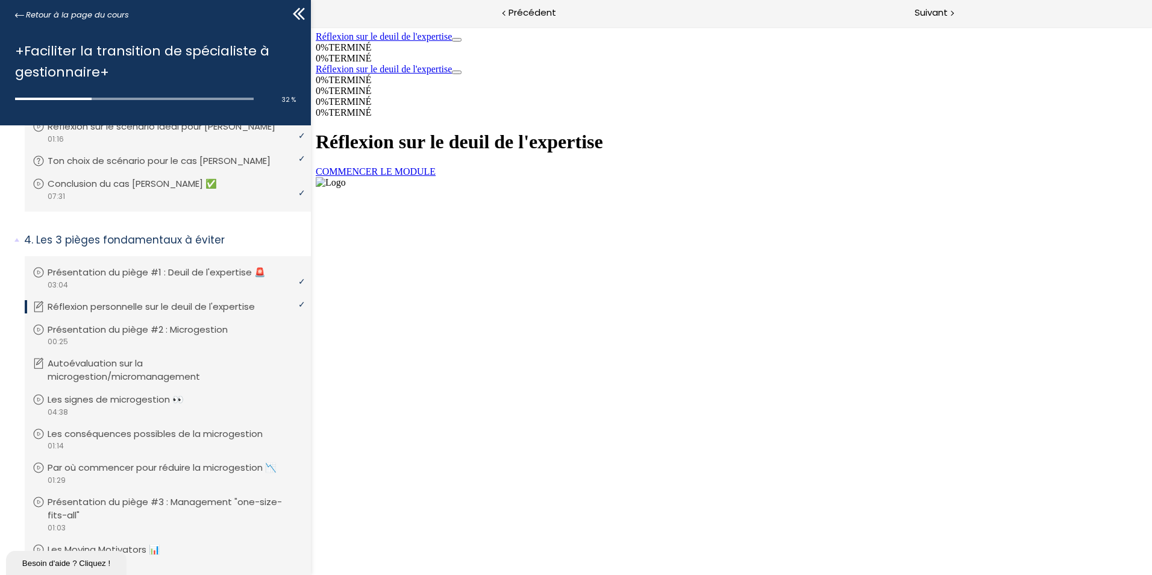
click at [436, 177] on link "COMMENCER LE MODULE" at bounding box center [376, 171] width 120 height 10
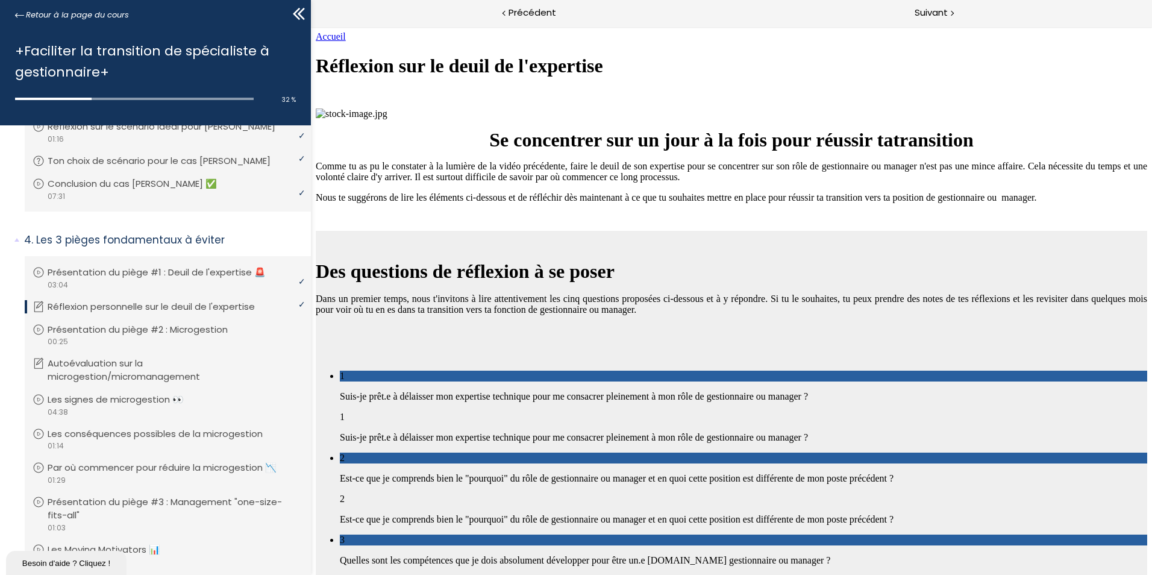
scroll to position [1488, 0]
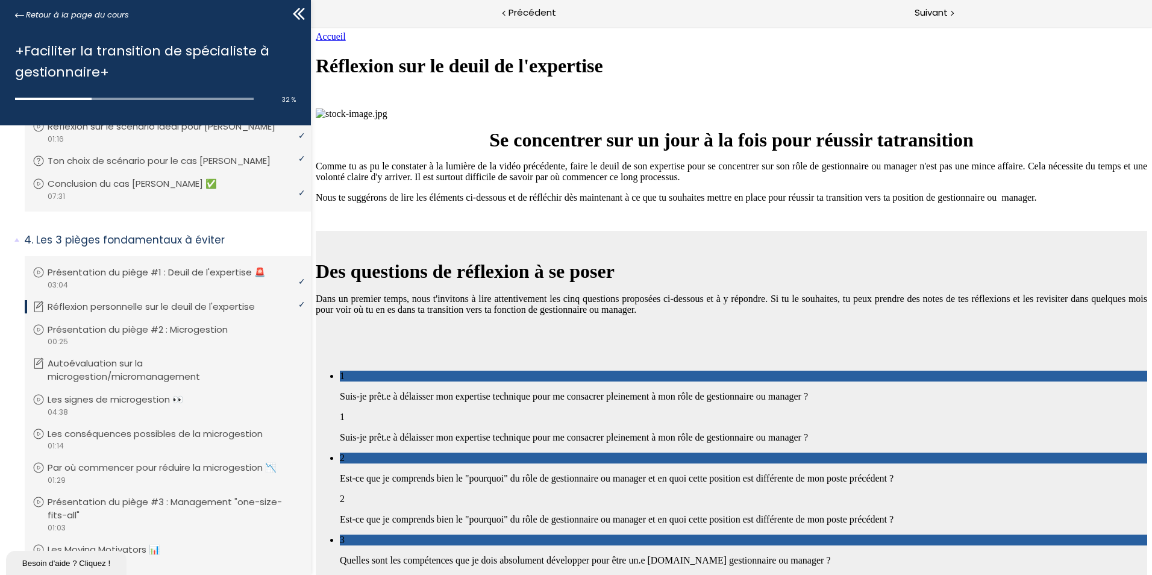
scroll to position [1126, 0]
click at [208, 333] on p "Présentation du piège #2 : Microgestion" at bounding box center [150, 329] width 198 height 13
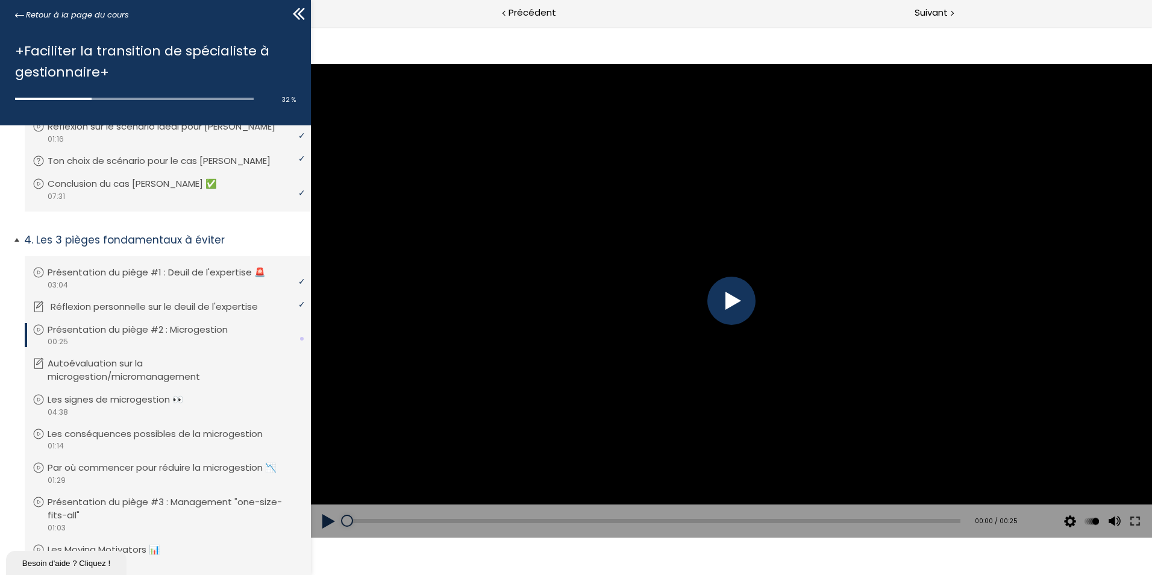
click at [205, 302] on p "Réflexion personnelle sur le deuil de l'expertise" at bounding box center [163, 306] width 225 height 13
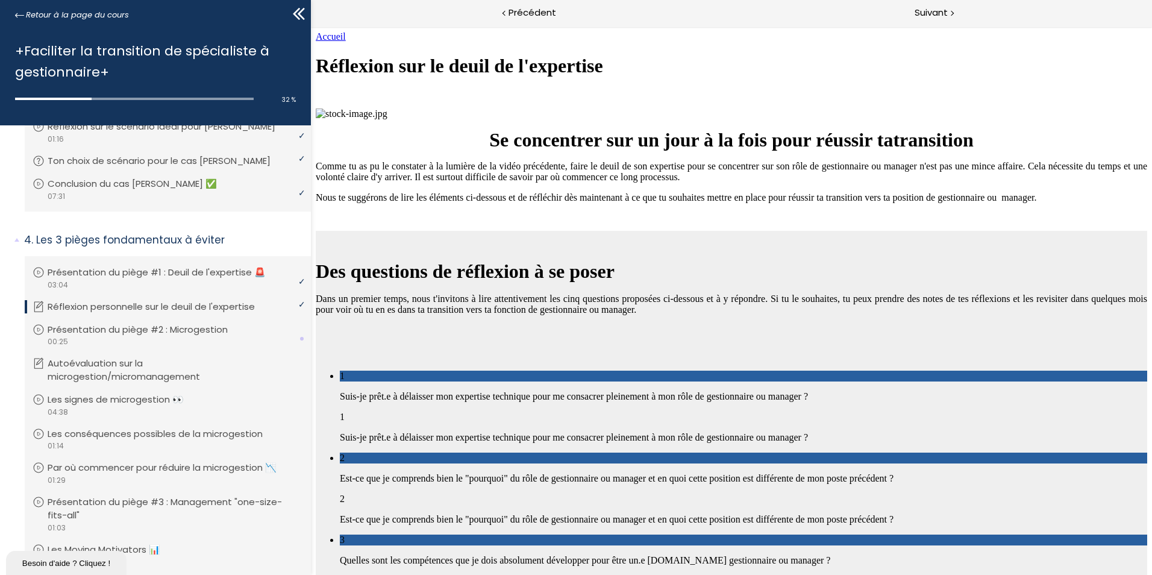
scroll to position [2934, 0]
click at [134, 335] on p "Présentation du piège #2 : Microgestion" at bounding box center [150, 329] width 198 height 13
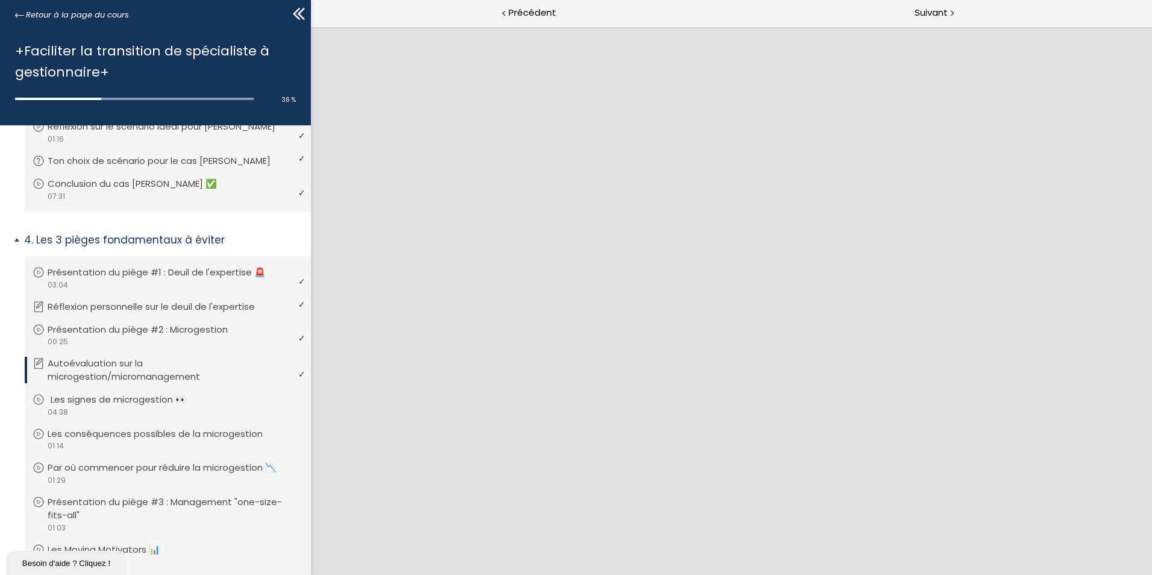
click at [135, 396] on p "Les signes de microgestion 👀" at bounding box center [128, 399] width 154 height 13
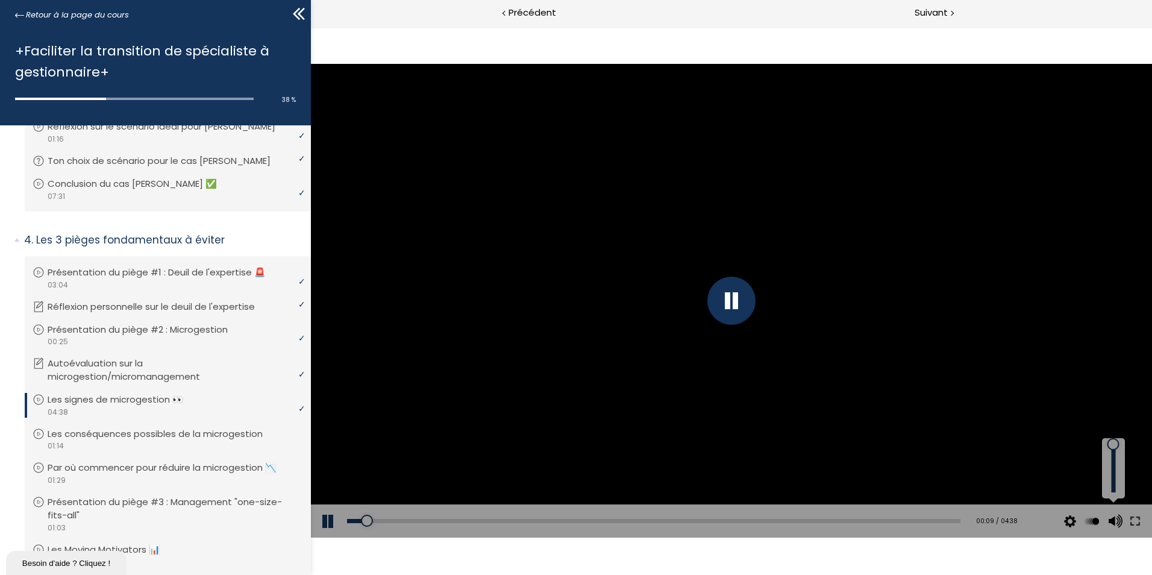
drag, startPoint x: 1115, startPoint y: 461, endPoint x: 1109, endPoint y: 466, distance: 8.1
click at [1109, 466] on div at bounding box center [1114, 468] width 16 height 48
click at [1110, 460] on div at bounding box center [1114, 468] width 16 height 48
click at [931, 522] on div "04:29" at bounding box center [653, 521] width 613 height 4
click at [170, 434] on p "Les conséquences possibles de la microgestion" at bounding box center [167, 433] width 233 height 13
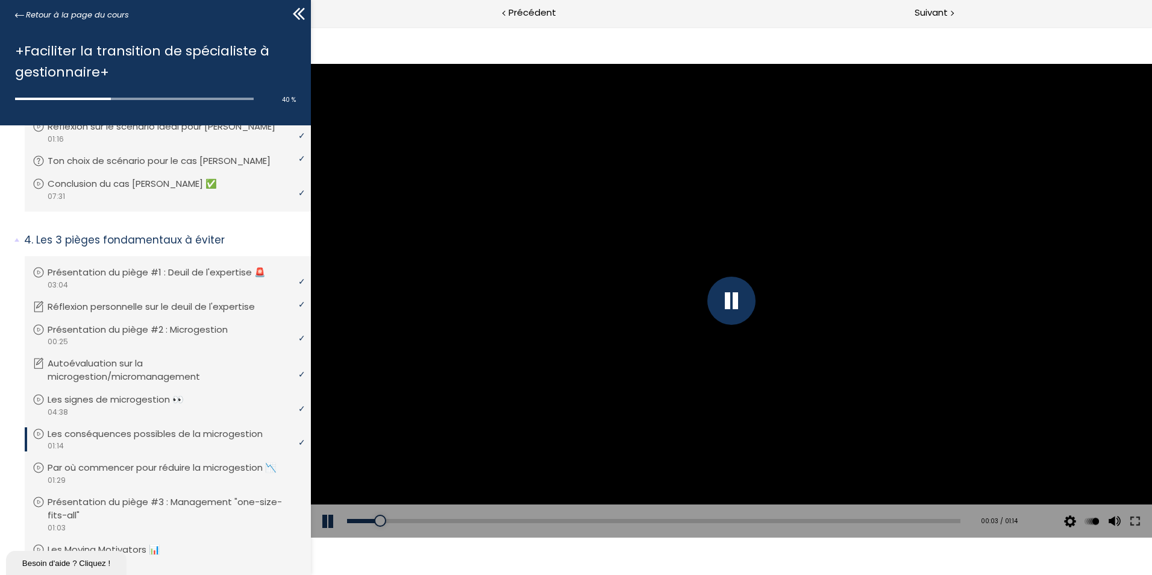
click at [900, 517] on div "Add chapter 01:10" at bounding box center [653, 521] width 613 height 34
click at [906, 521] on div "01:08" at bounding box center [653, 521] width 613 height 4
click at [202, 474] on p "Par où commencer pour réduire la microgestion 📉" at bounding box center [174, 467] width 247 height 13
click at [931, 519] on div "01:27" at bounding box center [653, 521] width 613 height 4
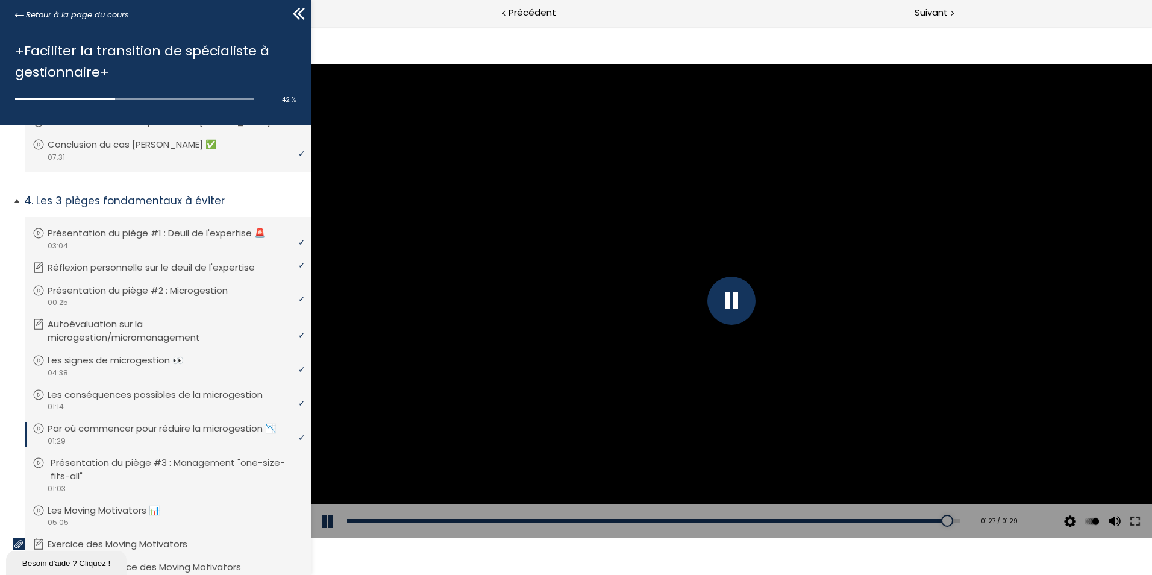
scroll to position [598, 0]
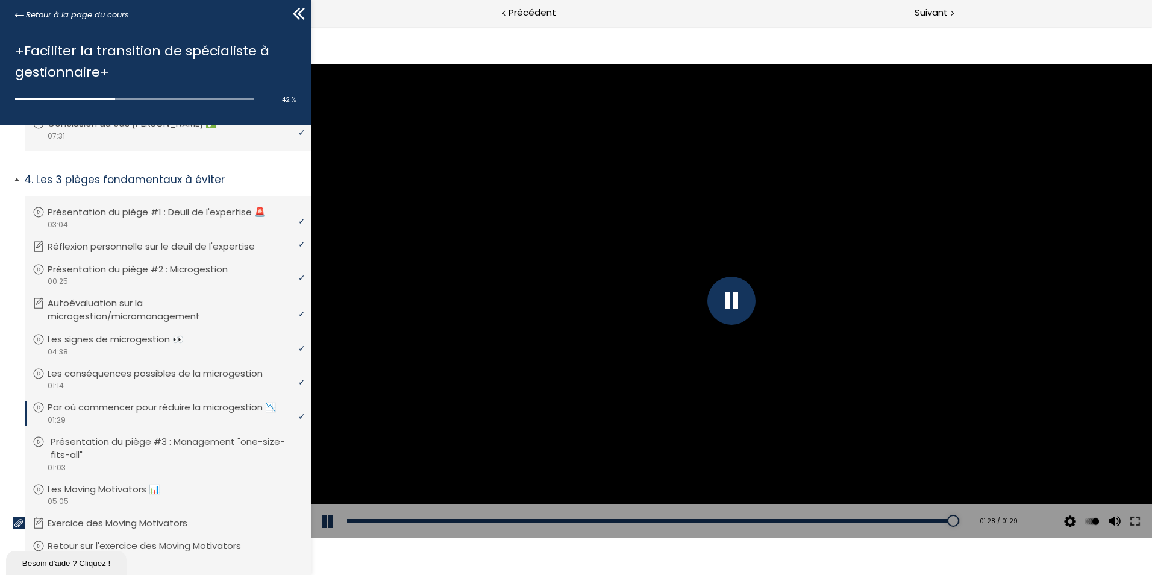
click at [160, 458] on p "Présentation du piège #3 : Management "one-size-fits-all"" at bounding box center [177, 448] width 252 height 27
click at [861, 520] on div "00:54" at bounding box center [653, 521] width 613 height 4
click at [205, 496] on link "Les Moving Motivators 📊" at bounding box center [167, 489] width 268 height 13
click at [887, 516] on div "Add chapter 04:34" at bounding box center [653, 521] width 613 height 34
click at [881, 518] on div "Add chapter 04:34" at bounding box center [653, 521] width 613 height 34
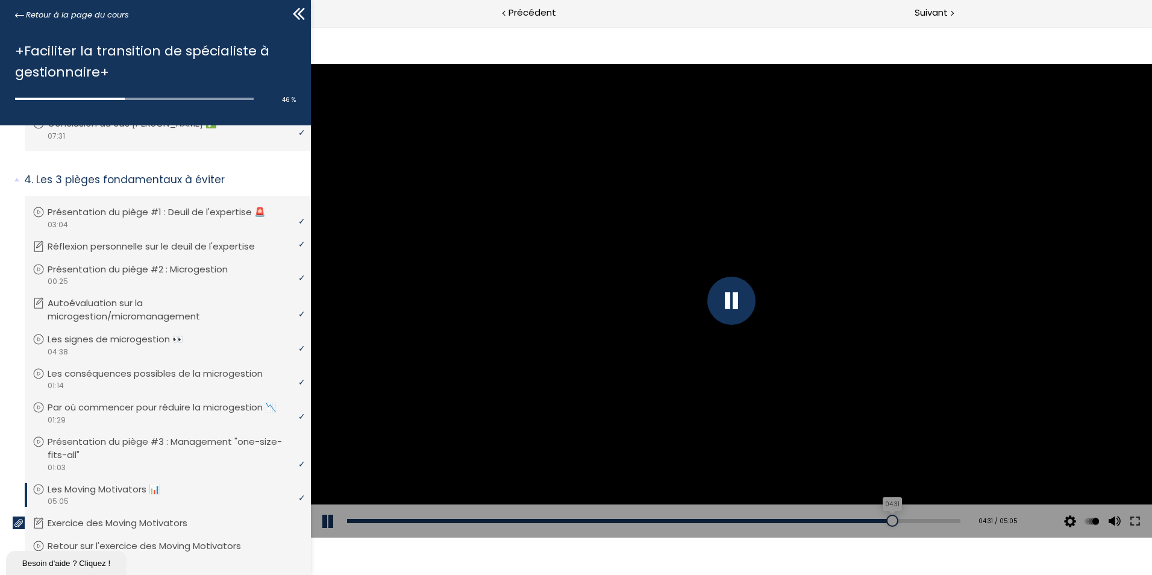
click at [884, 521] on div "04:31" at bounding box center [653, 521] width 613 height 4
drag, startPoint x: 366, startPoint y: 462, endPoint x: 401, endPoint y: 372, distance: 96.1
click at [399, 375] on div at bounding box center [731, 300] width 841 height 473
click at [731, 310] on div at bounding box center [731, 301] width 48 height 48
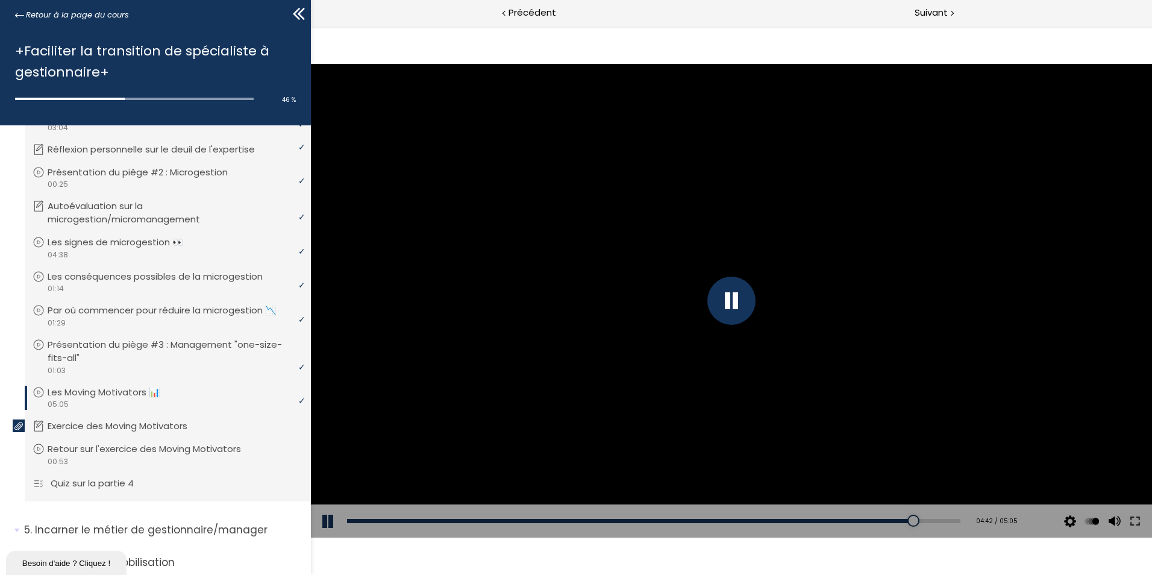
scroll to position [718, 0]
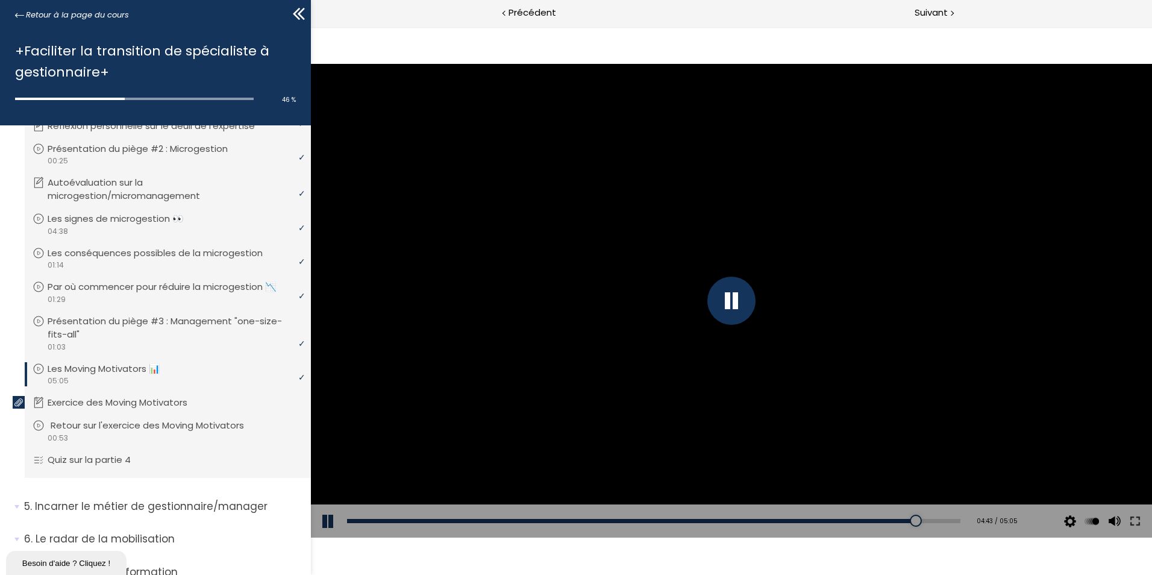
click at [161, 422] on li "Vous devez avoir terminé l'unité (Retour sur l'exercice des Moving Motivators) …" at bounding box center [168, 431] width 286 height 44
click at [198, 409] on p "Exercice des Moving Motivators" at bounding box center [130, 402] width 158 height 13
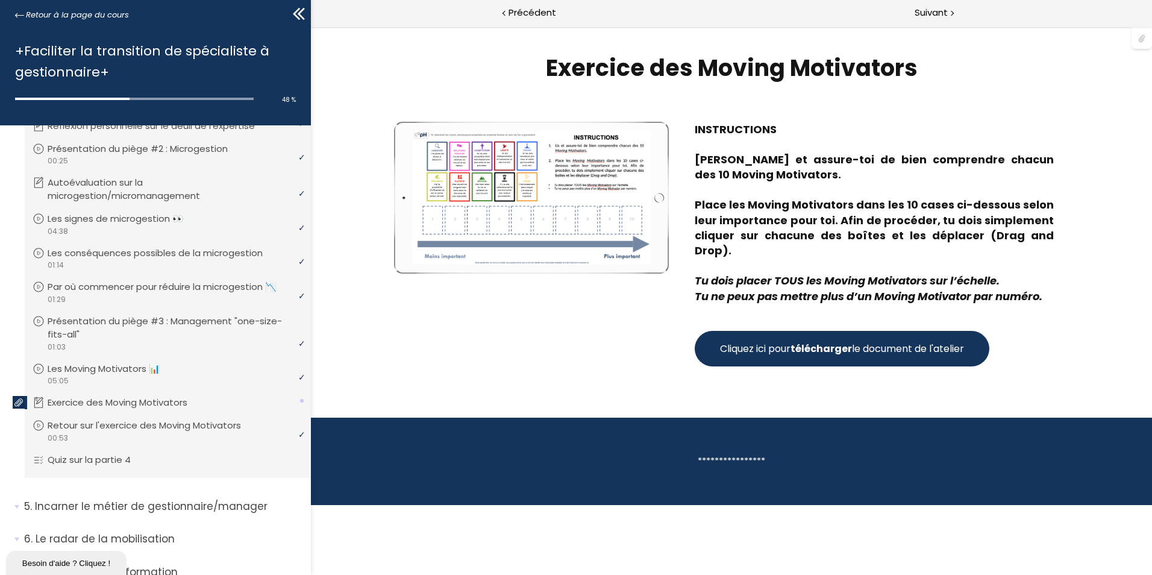
click at [897, 349] on button "Cliquez ici pour télécharger le document de l'atelier" at bounding box center [842, 349] width 295 height 36
click at [184, 443] on div "video 00:53" at bounding box center [167, 437] width 268 height 11
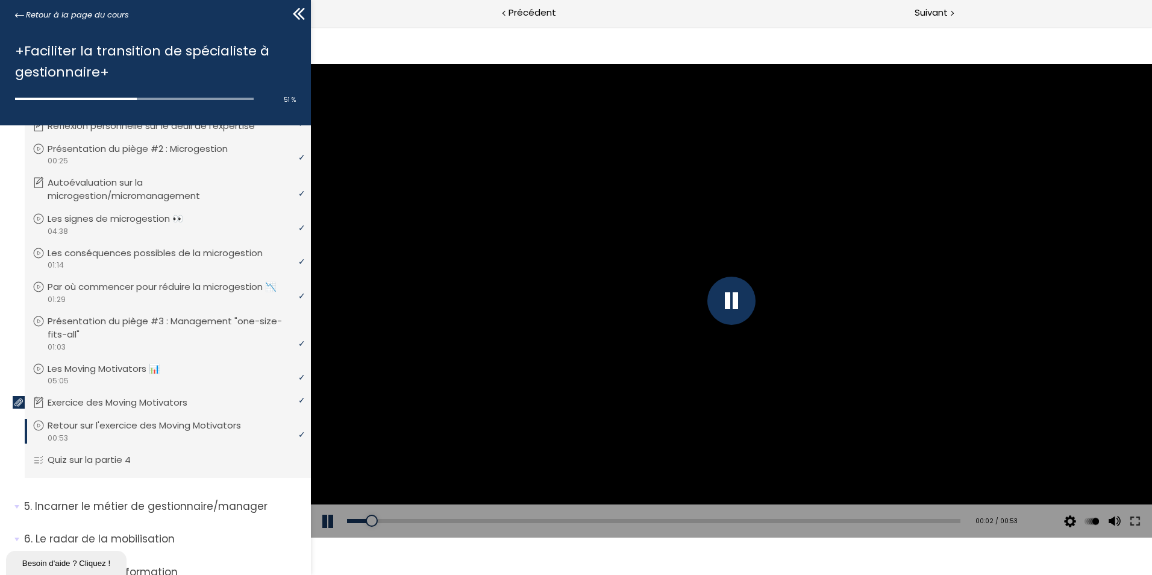
click at [731, 307] on div at bounding box center [731, 301] width 48 height 48
click at [844, 519] on div "00:44" at bounding box center [653, 521] width 613 height 4
click at [169, 466] on link "Quiz sur la partie 4" at bounding box center [167, 459] width 268 height 13
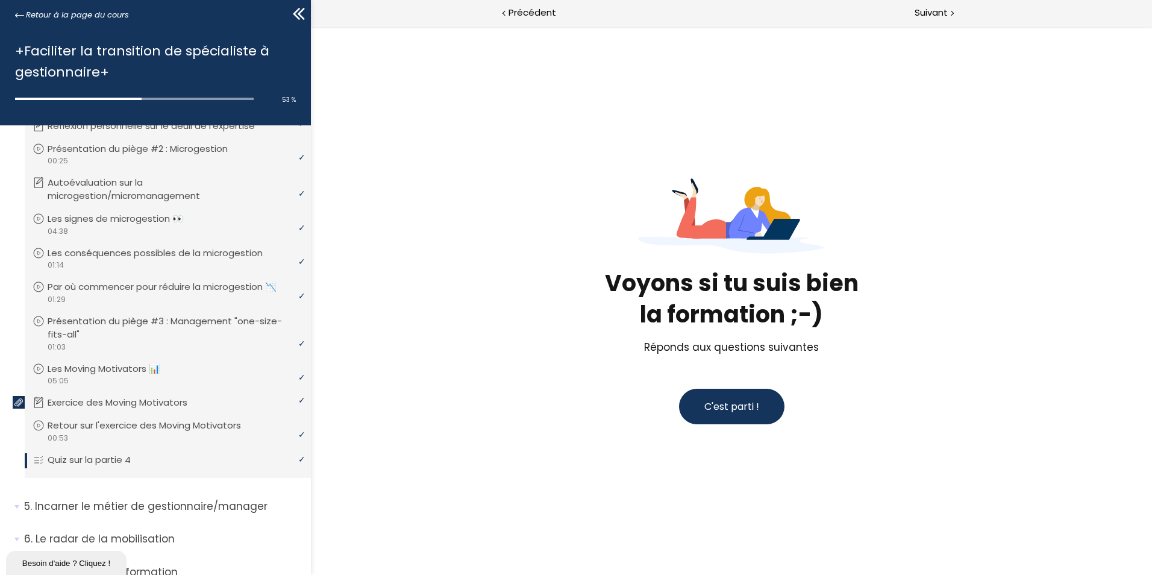
click at [754, 409] on span "C'est parti !" at bounding box center [731, 406] width 55 height 14
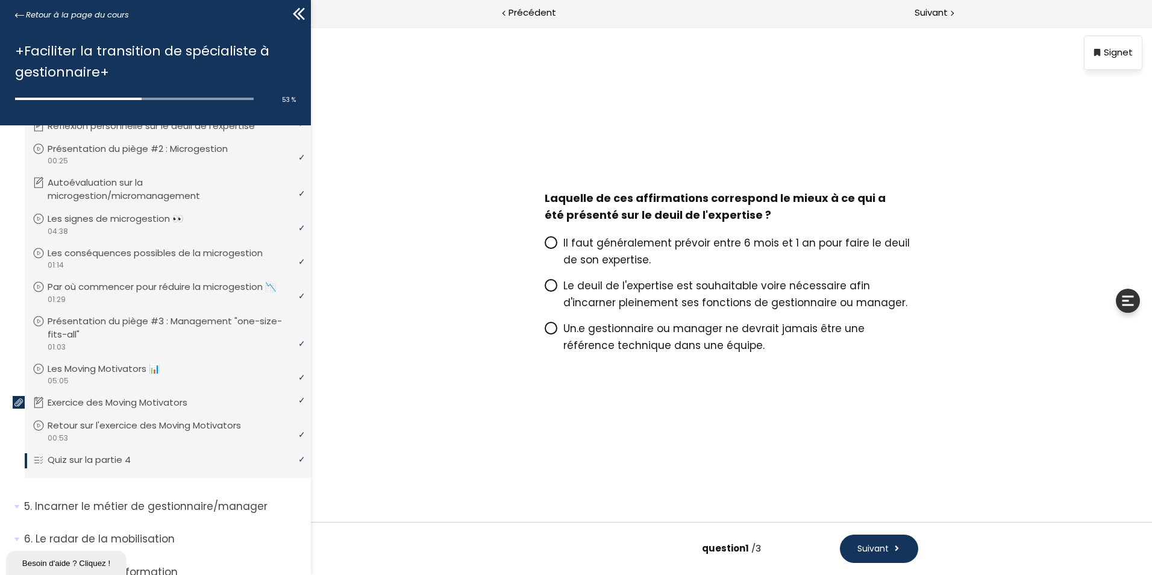
click at [833, 289] on span "Le deuil de l'expertise est souhaitable voire nécessaire afin d'incarner pleine…" at bounding box center [735, 293] width 344 height 31
click at [545, 289] on input "Le deuil de l'expertise est souhaitable voire nécessaire afin d'incarner pleine…" at bounding box center [545, 289] width 0 height 0
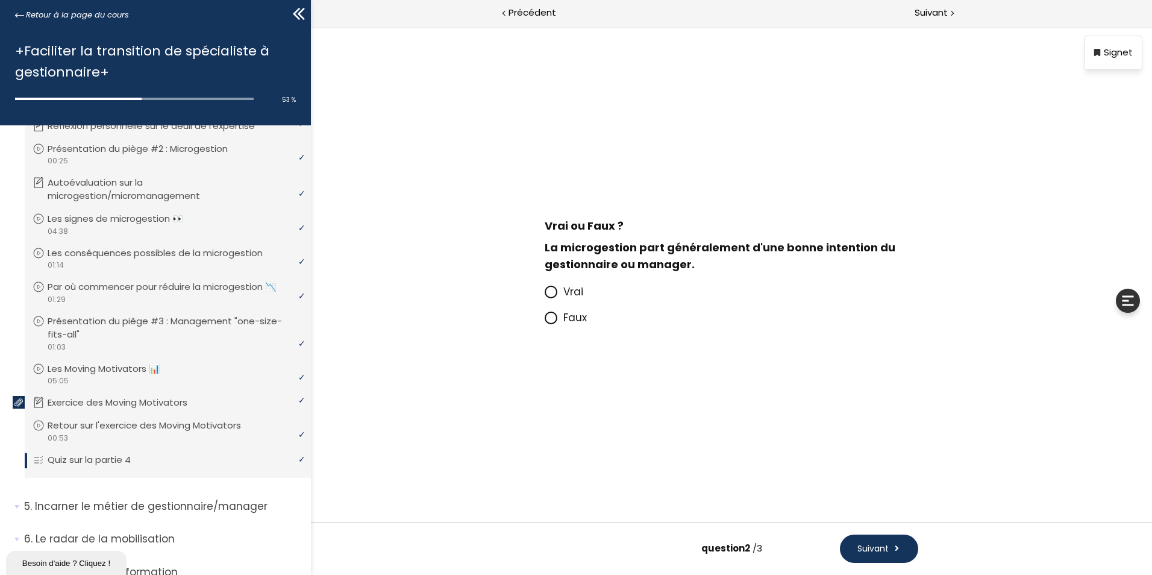
click at [577, 292] on span "Vrai" at bounding box center [573, 291] width 20 height 14
click at [545, 295] on input "Vrai" at bounding box center [545, 295] width 0 height 0
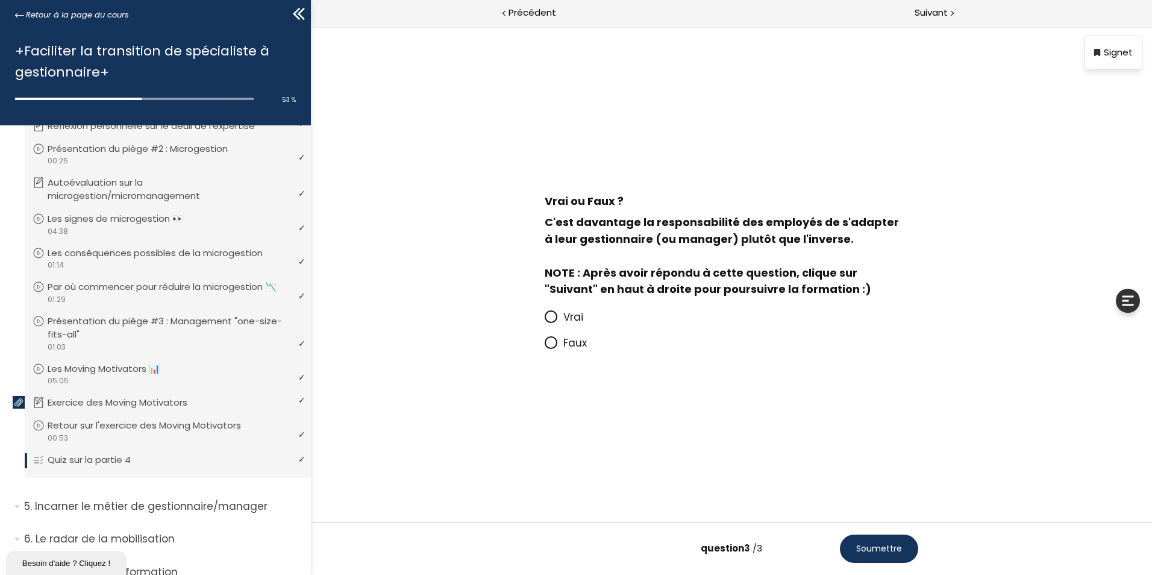
click at [568, 341] on span "Faux" at bounding box center [574, 343] width 23 height 14
click at [545, 346] on input "Faux" at bounding box center [545, 346] width 0 height 0
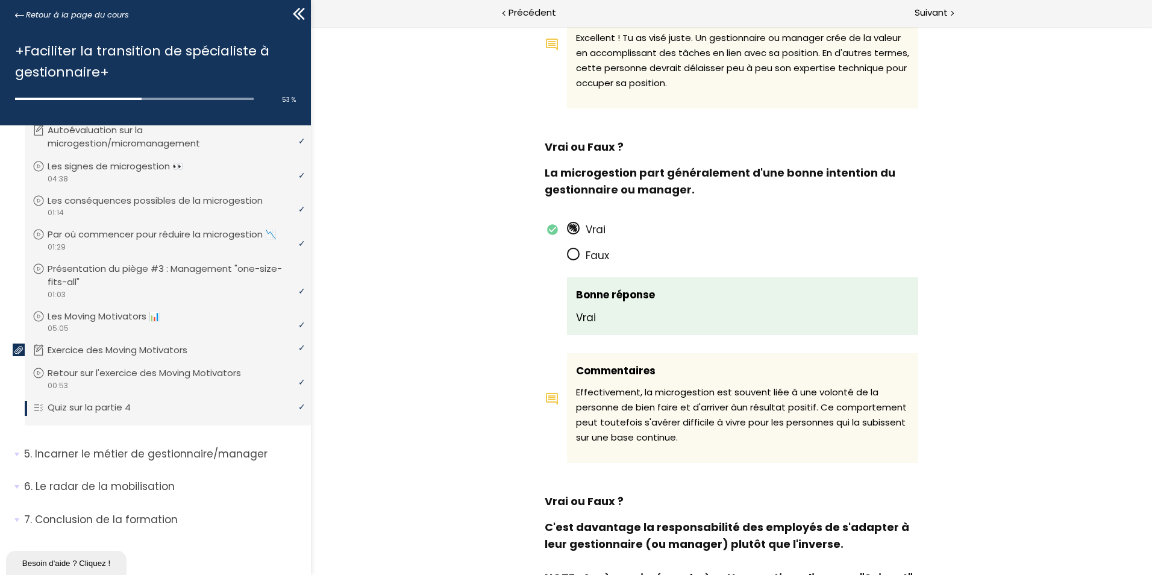
scroll to position [578, 0]
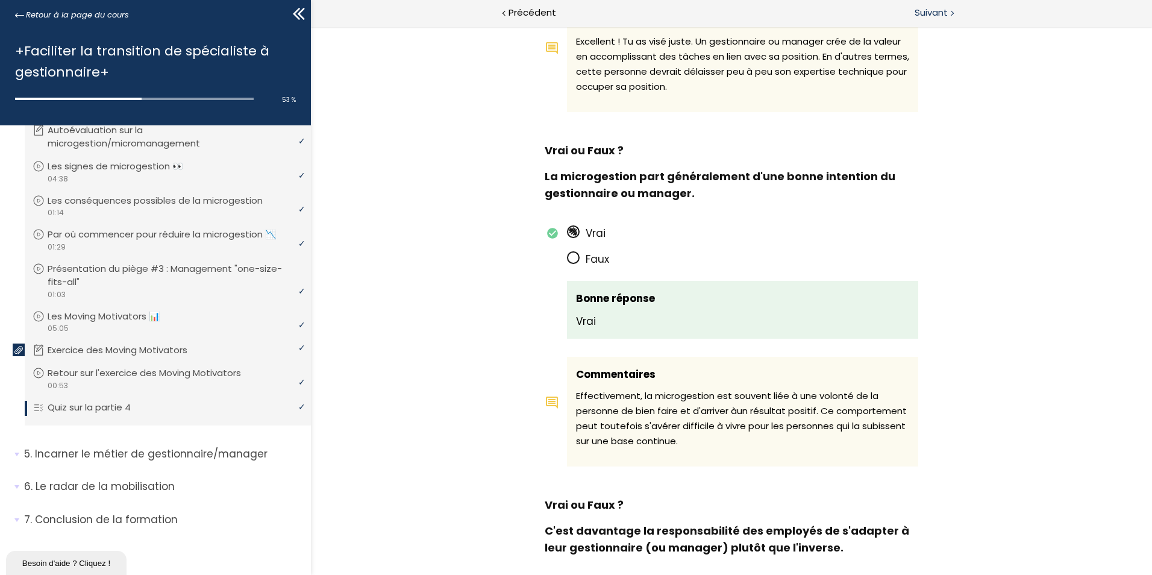
click at [939, 8] on span "Suivant" at bounding box center [931, 12] width 33 height 15
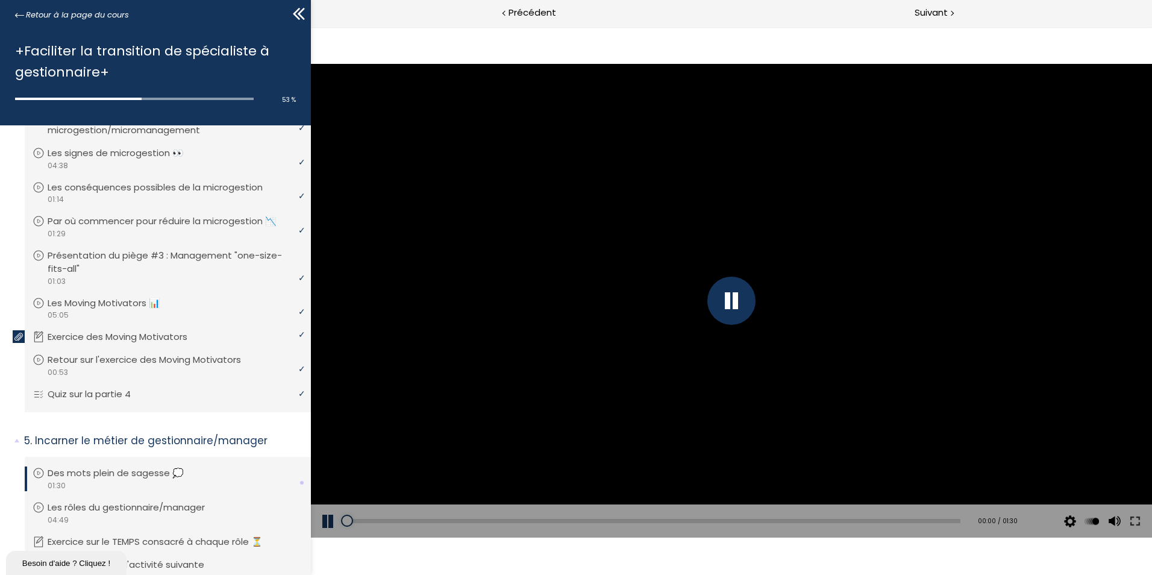
click at [719, 293] on div at bounding box center [731, 301] width 48 height 48
click at [742, 302] on div at bounding box center [731, 301] width 48 height 48
click at [1113, 454] on div at bounding box center [1114, 468] width 16 height 48
click at [1113, 459] on div at bounding box center [1113, 459] width 0 height 0
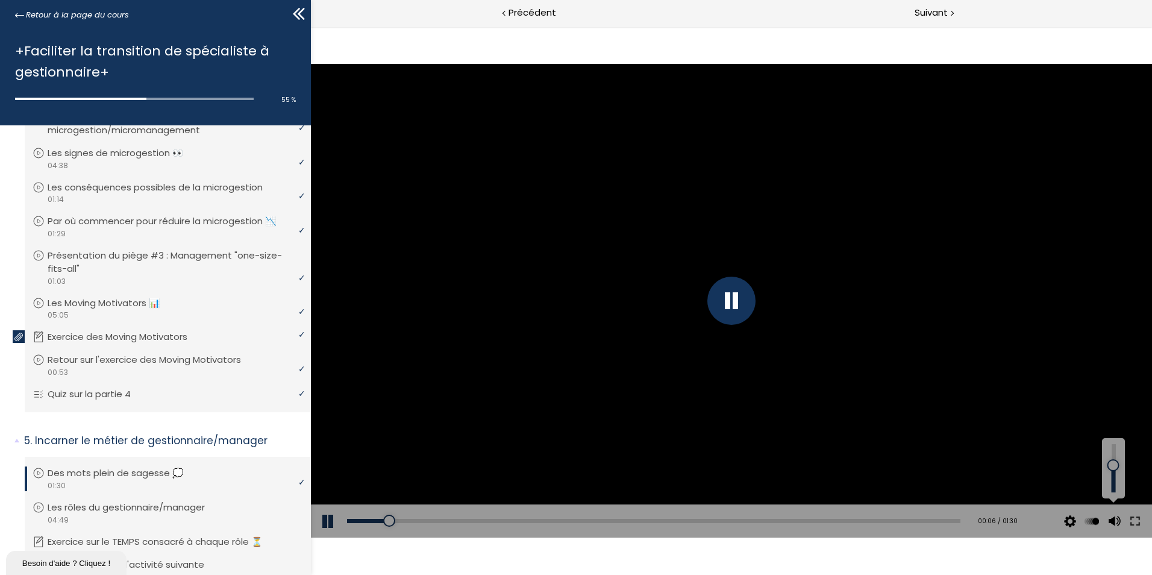
click at [1113, 465] on div at bounding box center [1114, 468] width 16 height 48
click at [810, 388] on div at bounding box center [731, 300] width 841 height 473
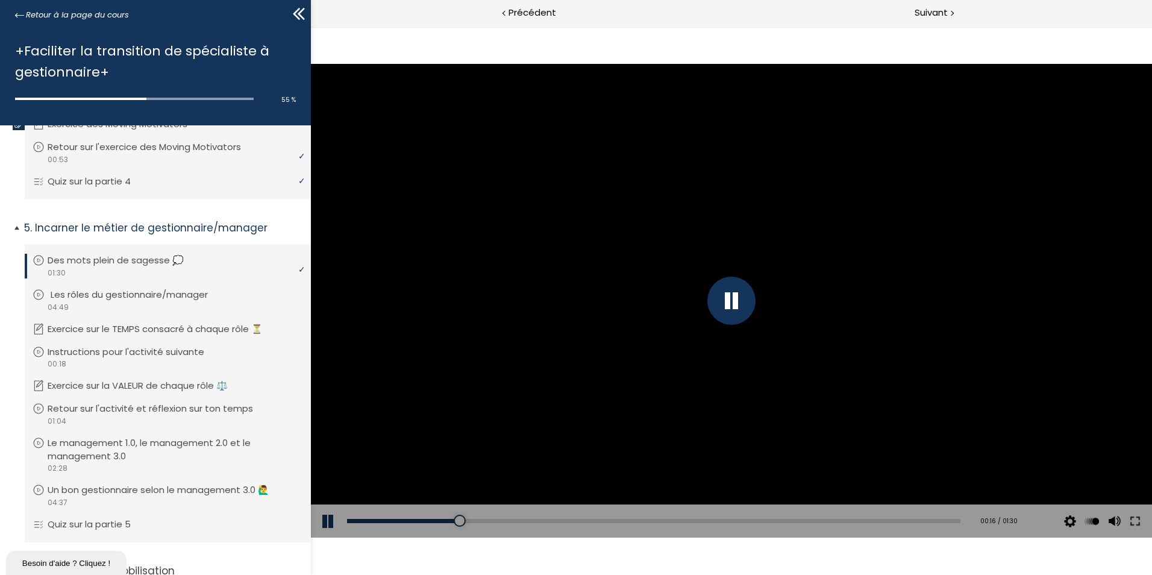
scroll to position [1025, 0]
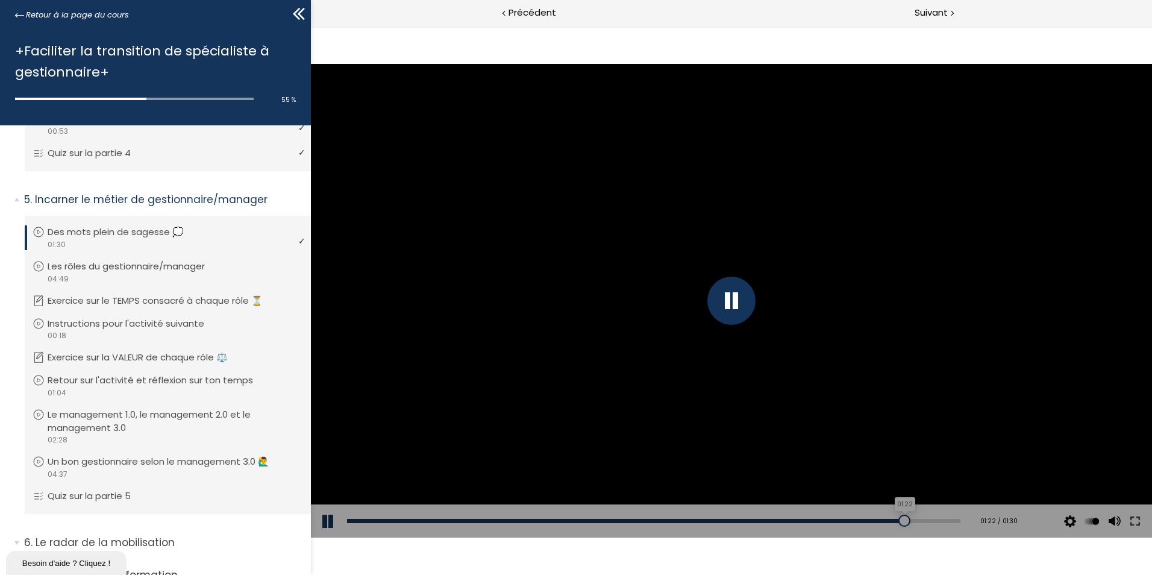
click at [896, 519] on div "01:22" at bounding box center [653, 521] width 613 height 4
click at [137, 273] on p "Les rôles du gestionnaire/manager" at bounding box center [138, 266] width 175 height 13
click at [887, 519] on div "04:18" at bounding box center [653, 521] width 613 height 4
click at [204, 307] on p "Exercice sur le TEMPS consacré à chaque rôle ⏳" at bounding box center [167, 300] width 233 height 13
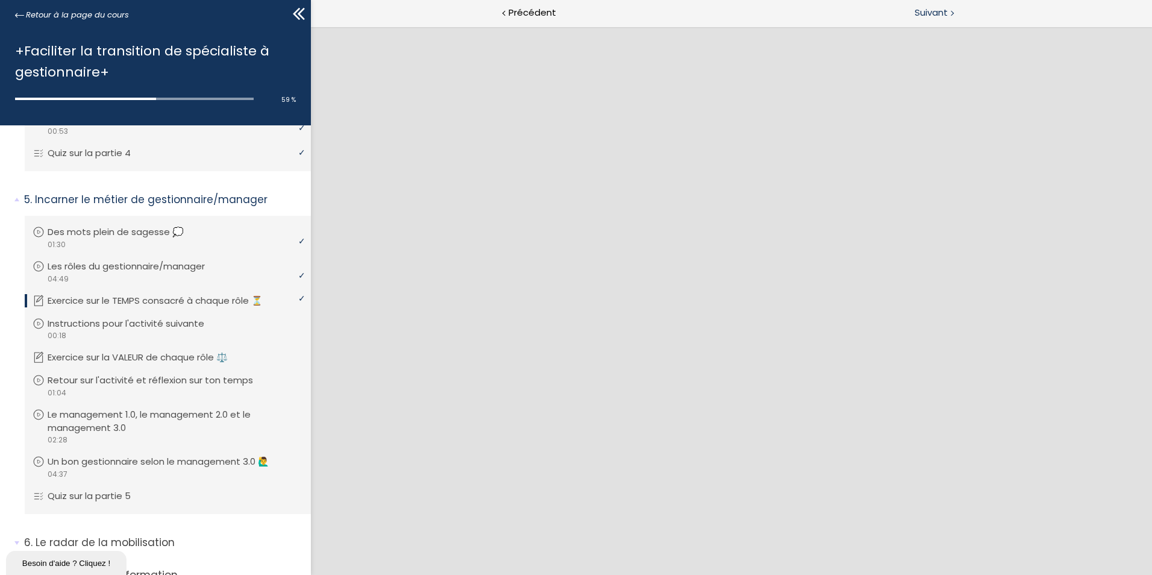
click at [950, 13] on div at bounding box center [952, 12] width 4 height 15
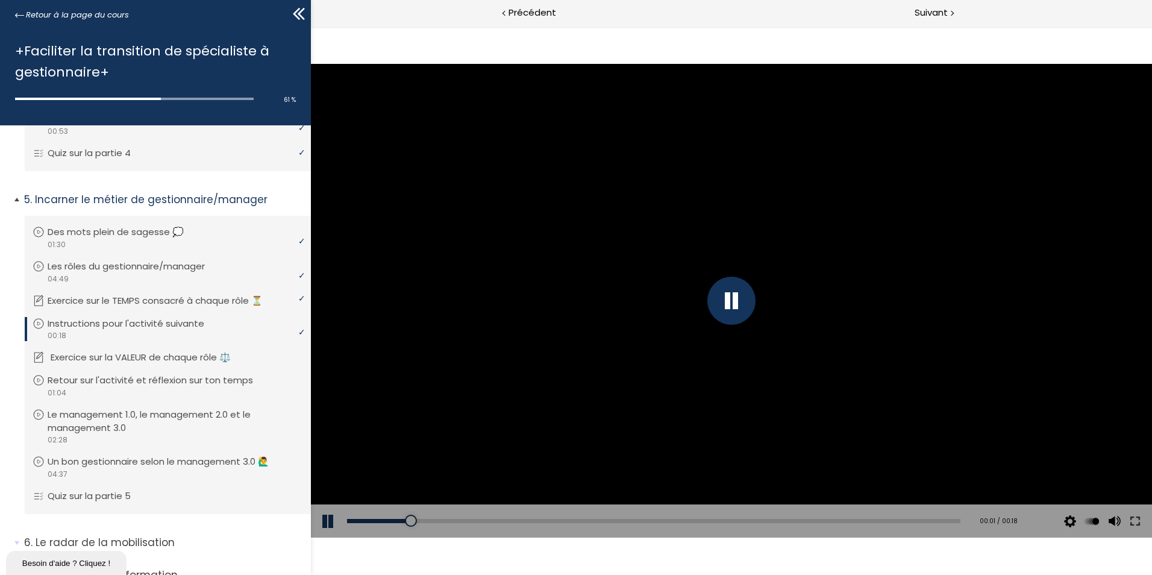
click at [178, 364] on p "Exercice sur la VALEUR de chaque rôle ⚖️" at bounding box center [150, 357] width 198 height 13
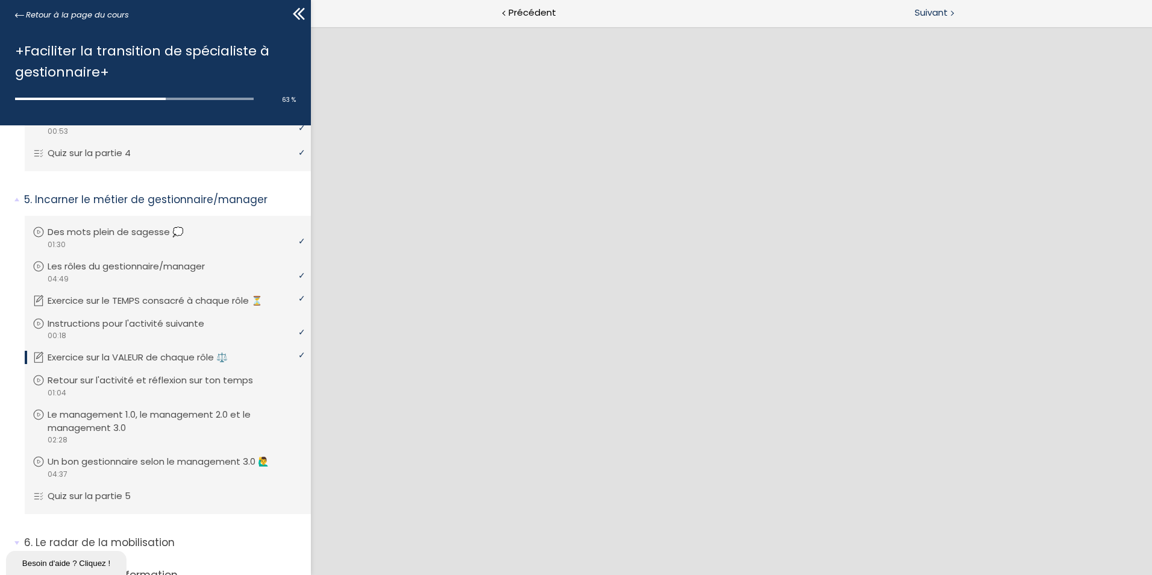
click at [922, 14] on span "Suivant" at bounding box center [931, 12] width 33 height 15
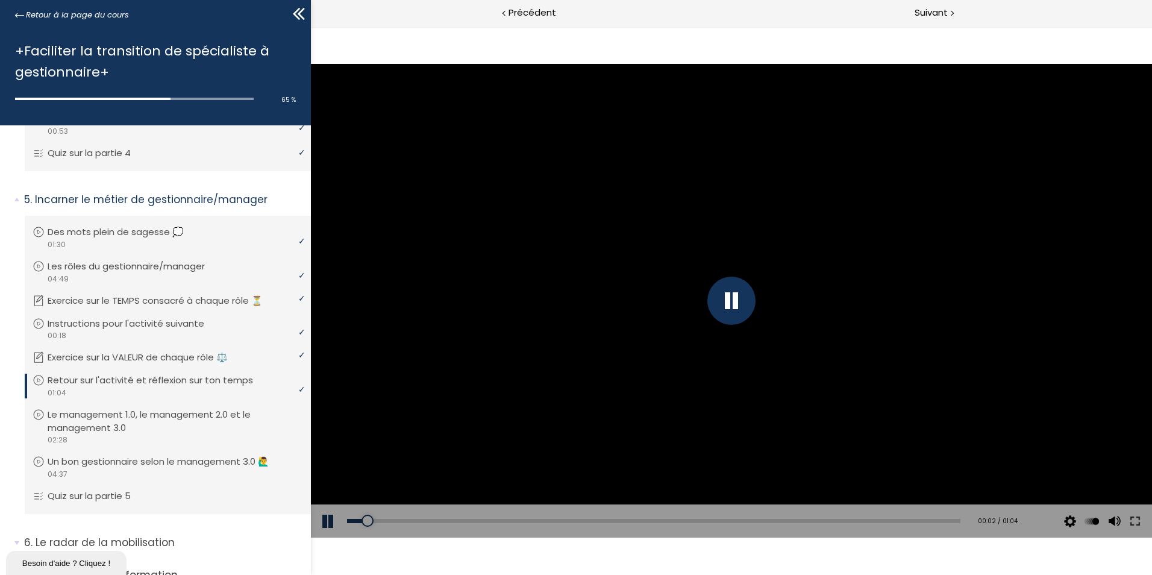
click at [915, 517] on div "Add chapter 00:55" at bounding box center [653, 521] width 613 height 34
click at [898, 519] on div "00:58" at bounding box center [653, 521] width 613 height 4
click at [154, 434] on p "Le management 1.0, le management 2.0 et le management 3.0" at bounding box center [177, 421] width 252 height 27
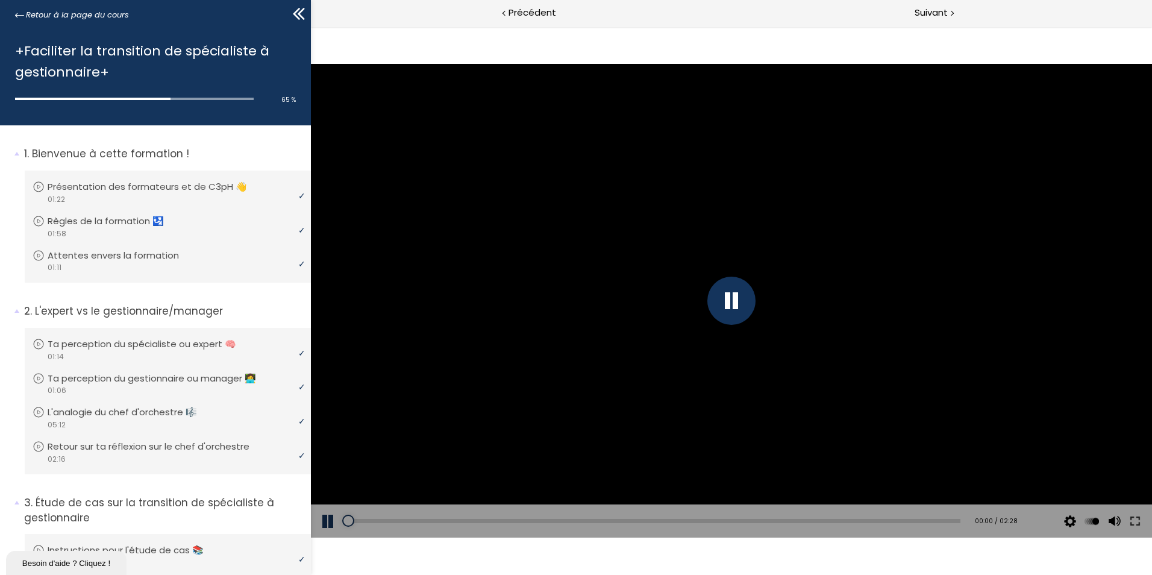
scroll to position [1025, 0]
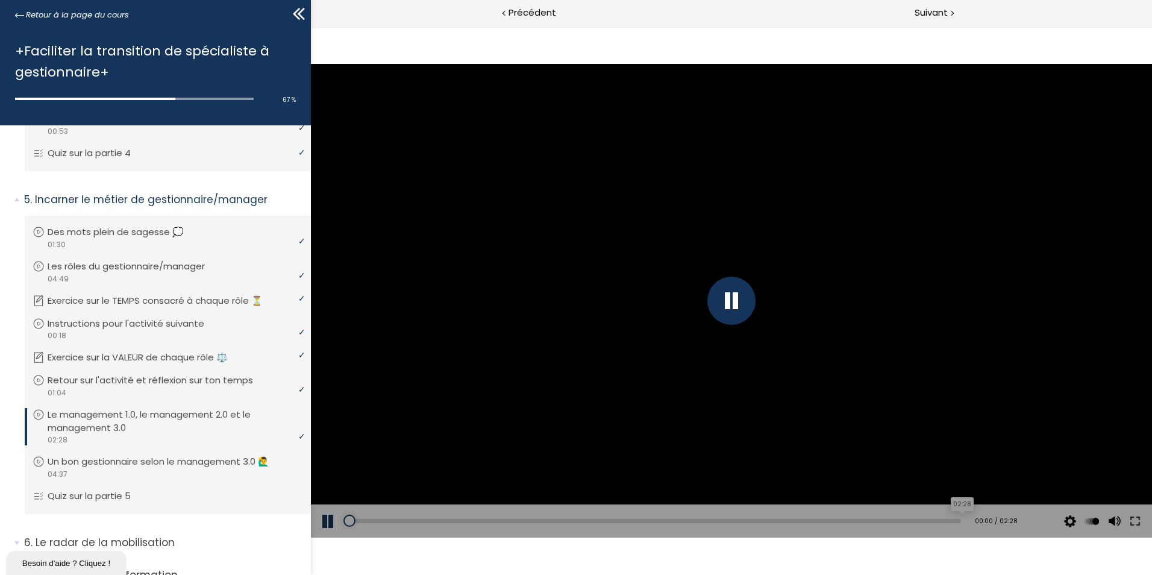
click at [919, 519] on div "02:28" at bounding box center [653, 521] width 613 height 4
click at [102, 468] on p "Un bon gestionnaire selon le management 3.0 🙋‍♂️" at bounding box center [171, 461] width 240 height 13
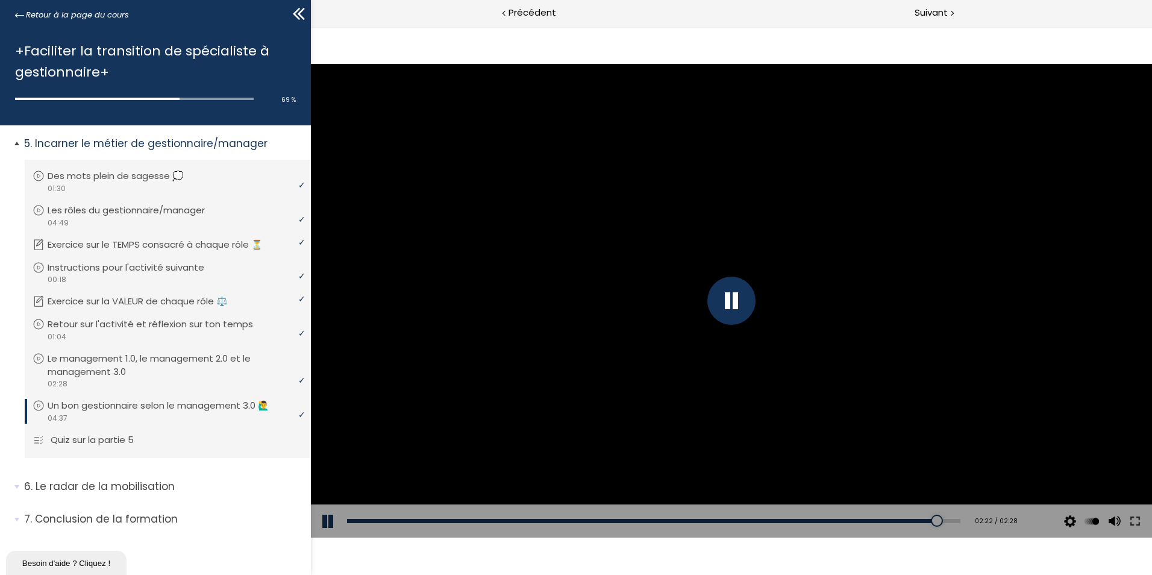
scroll to position [1094, 0]
click at [119, 436] on p "Quiz sur la partie 5" at bounding box center [101, 439] width 101 height 13
click at [531, 14] on span "Précédent" at bounding box center [533, 12] width 48 height 15
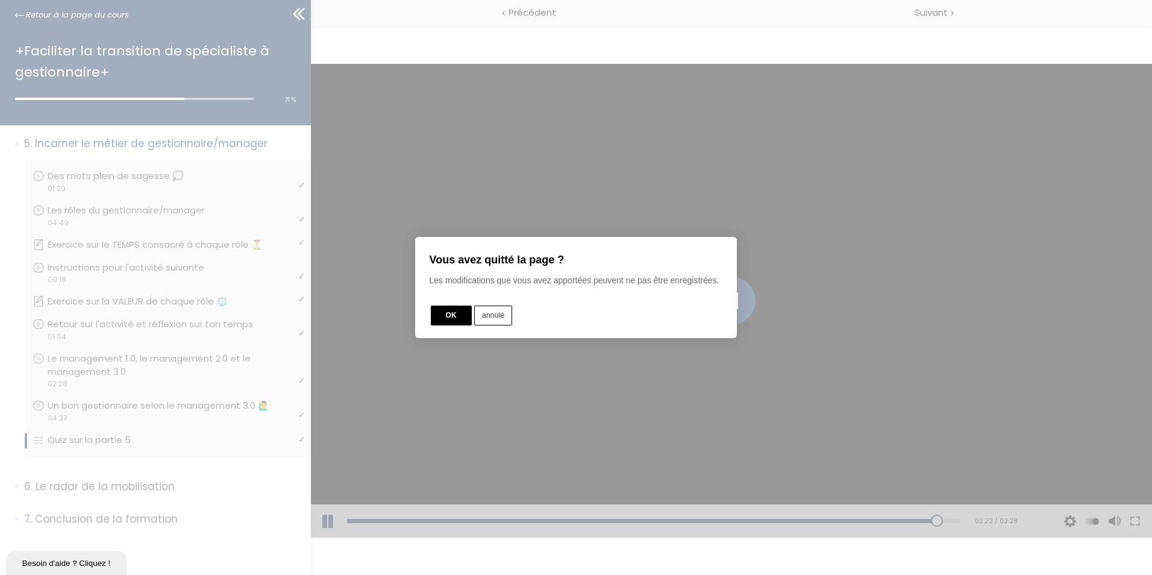
click at [500, 313] on button "annulé" at bounding box center [493, 315] width 38 height 20
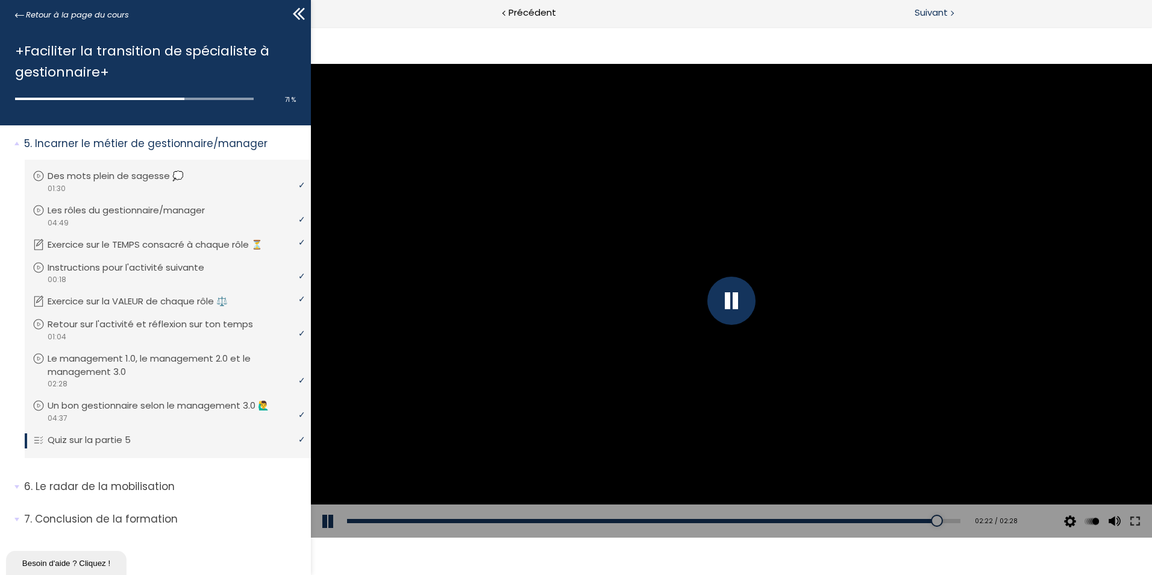
click at [930, 10] on span "Suivant" at bounding box center [931, 12] width 33 height 15
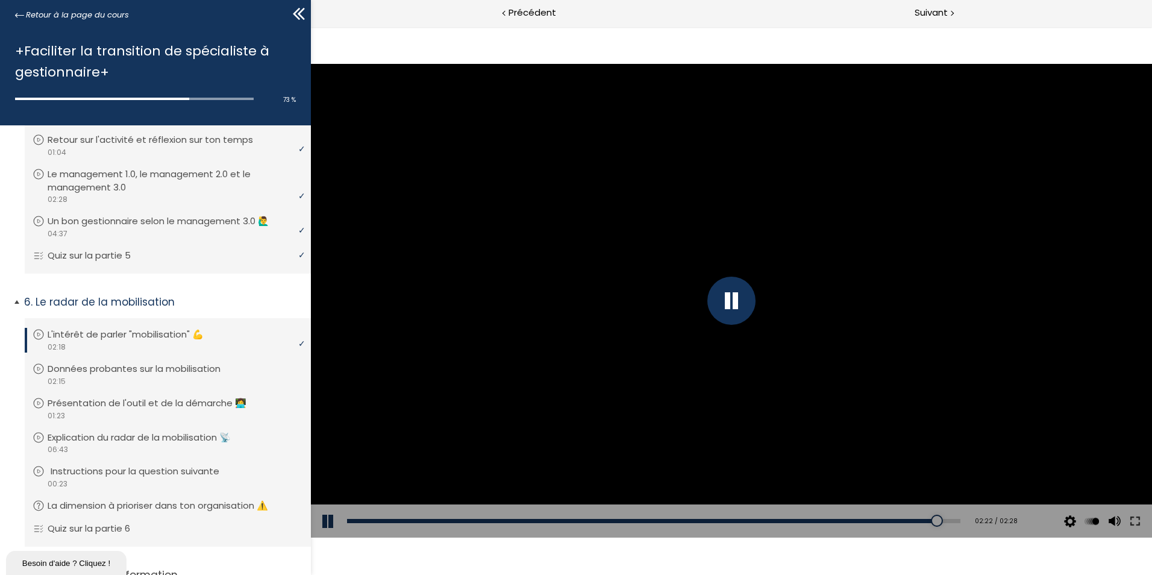
scroll to position [1334, 0]
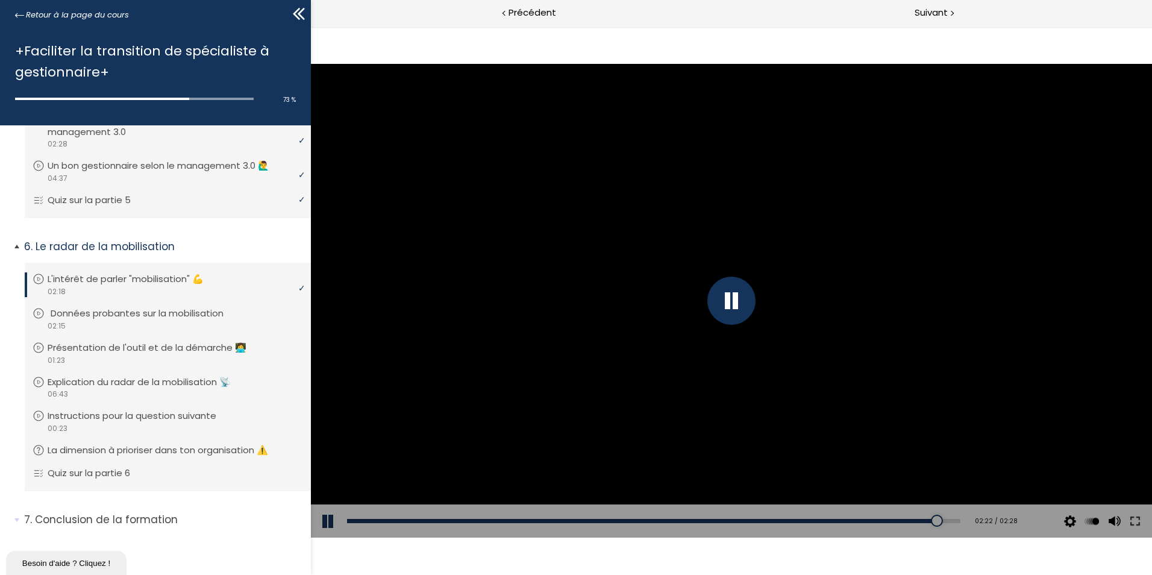
click at [207, 311] on p "Données probantes sur la mobilisation" at bounding box center [146, 313] width 191 height 13
